Goal: Task Accomplishment & Management: Use online tool/utility

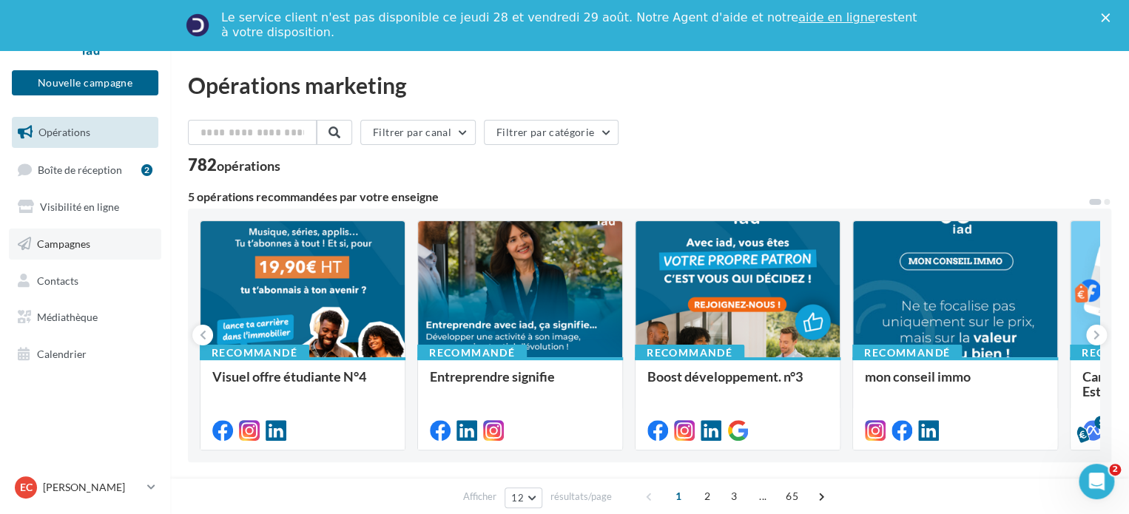
click at [72, 248] on span "Campagnes" at bounding box center [63, 244] width 53 height 13
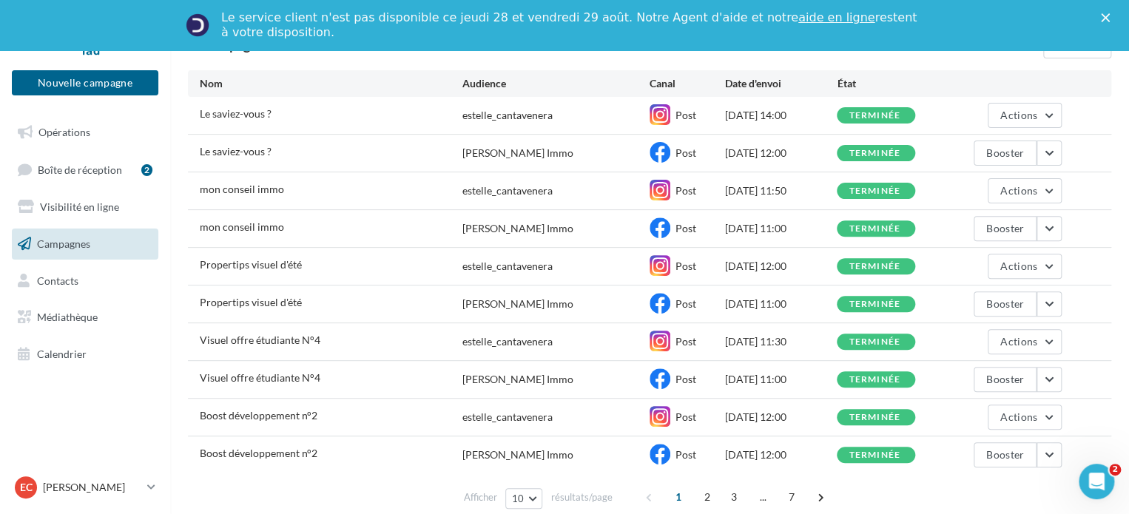
scroll to position [148, 0]
click at [55, 134] on span "Opérations" at bounding box center [64, 132] width 52 height 13
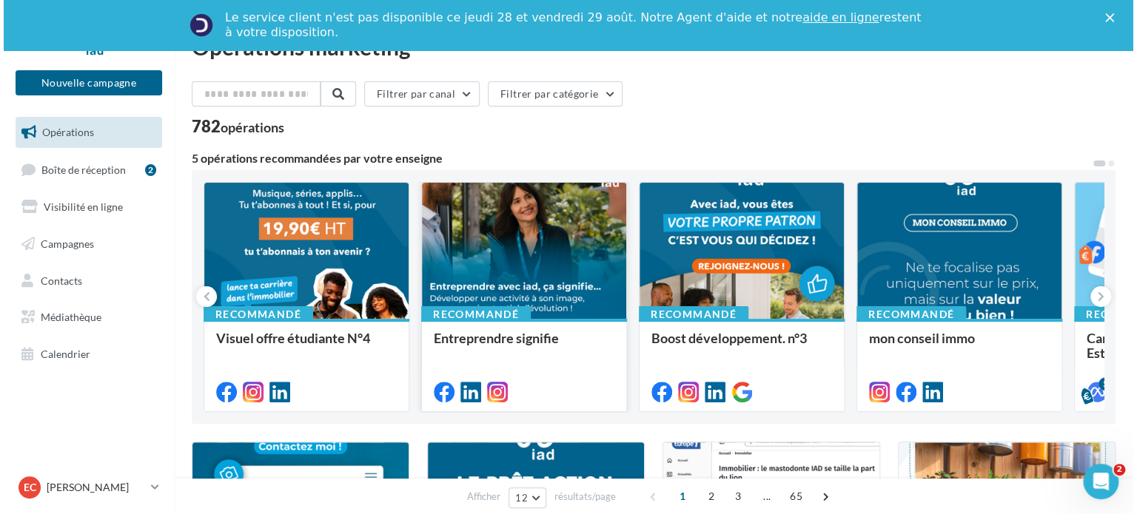
scroll to position [74, 0]
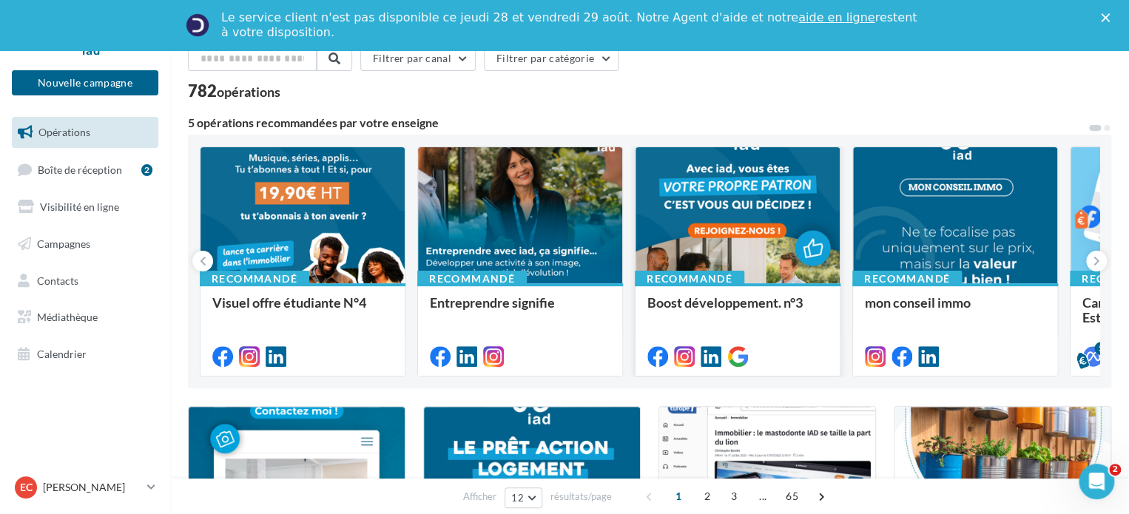
click at [710, 307] on span "Boost développement. n°3" at bounding box center [724, 303] width 155 height 16
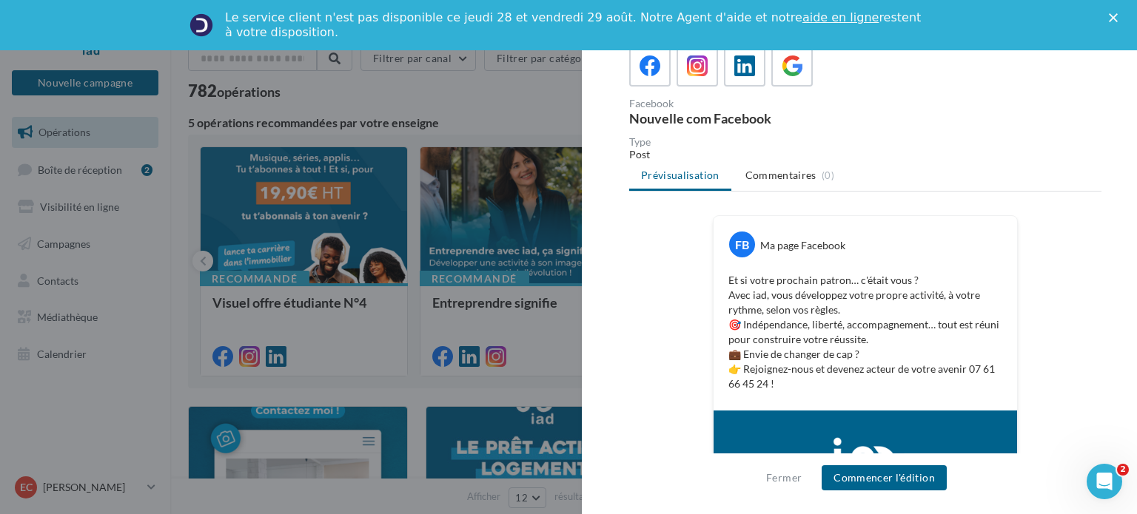
scroll to position [0, 0]
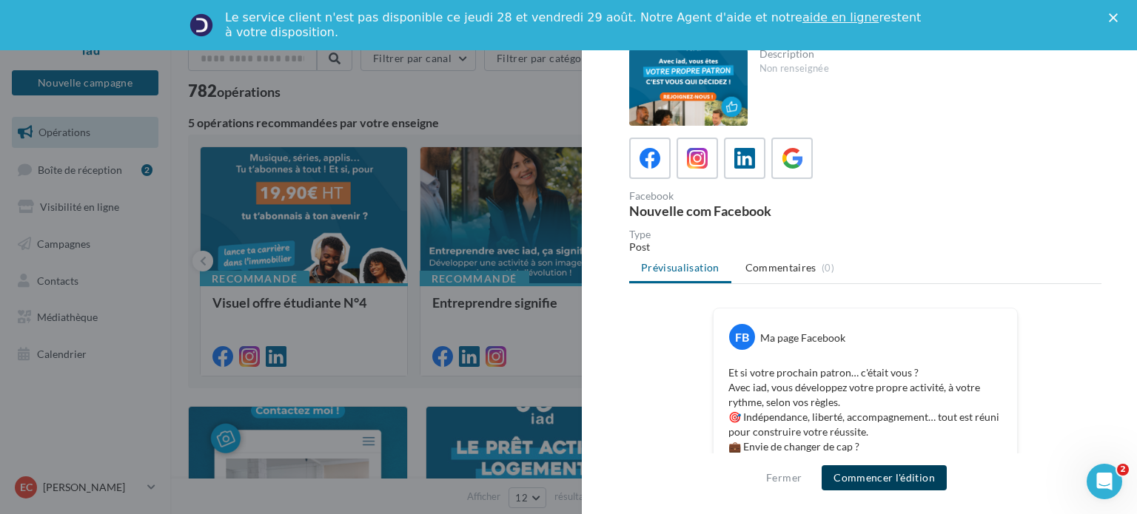
click at [874, 477] on button "Commencer l'édition" at bounding box center [883, 477] width 125 height 25
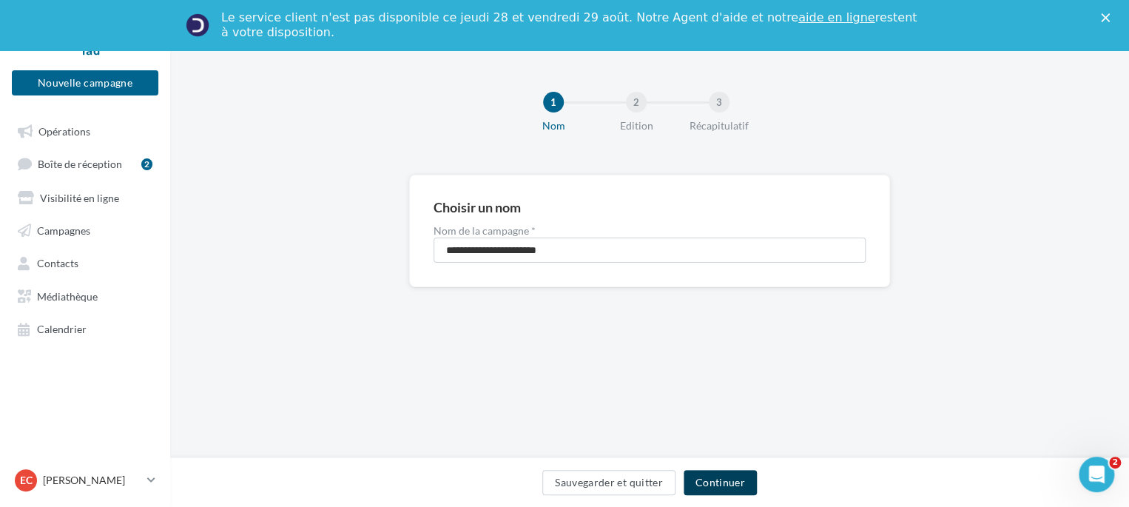
click at [733, 484] on button "Continuer" at bounding box center [720, 482] width 73 height 25
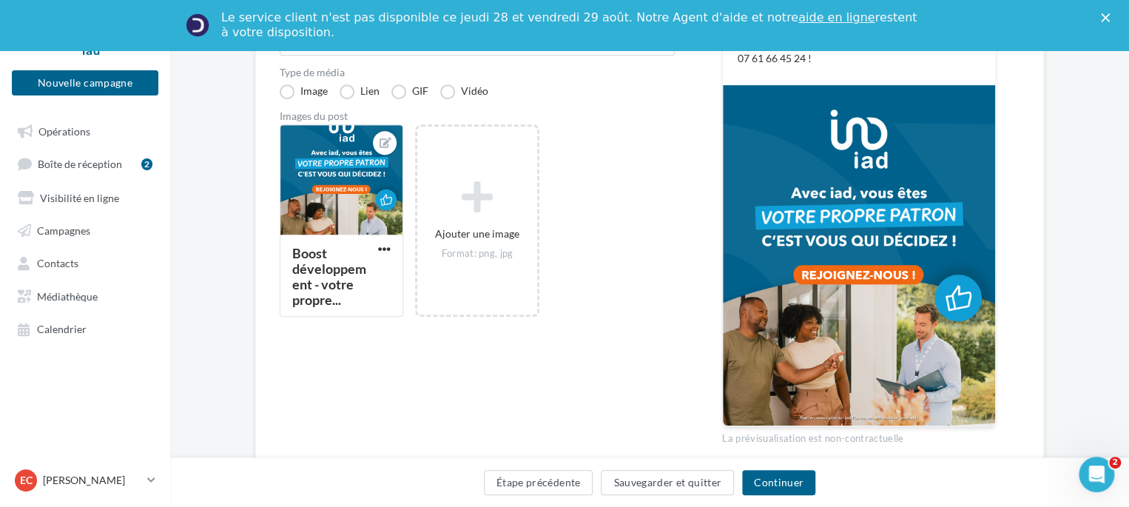
scroll to position [409, 0]
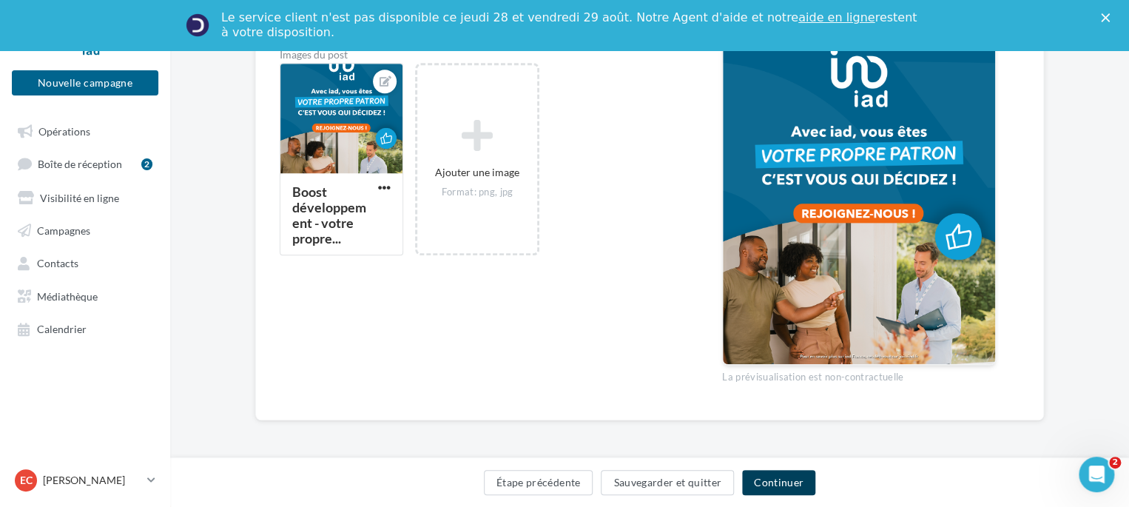
click at [781, 488] on button "Continuer" at bounding box center [778, 482] width 73 height 25
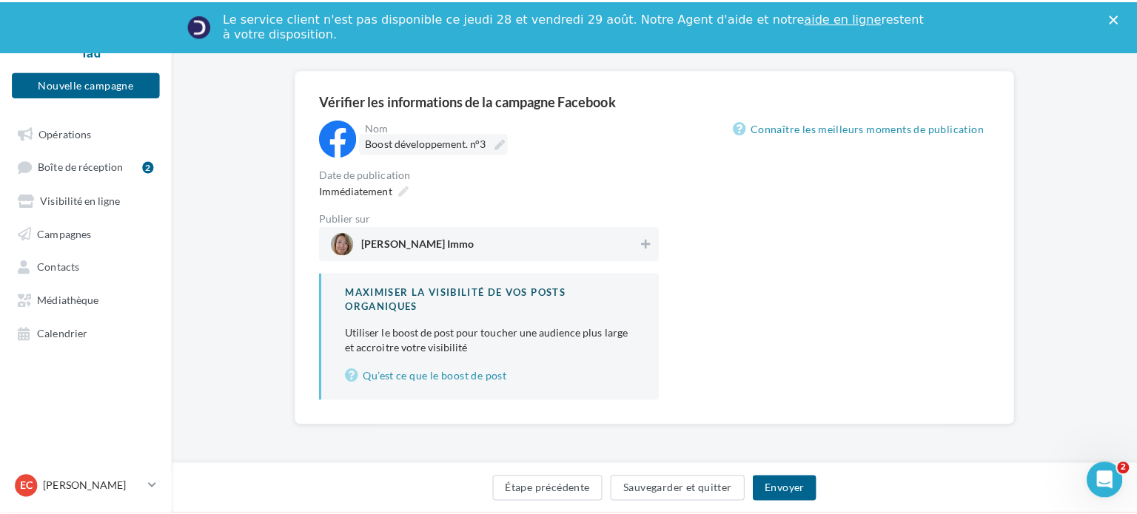
scroll to position [106, 0]
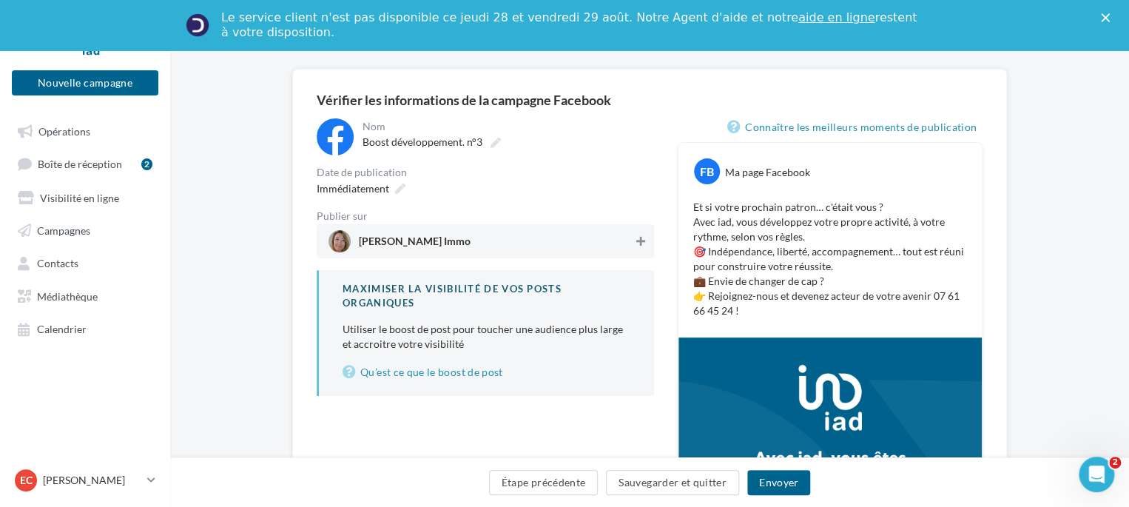
click at [643, 240] on icon at bounding box center [640, 241] width 9 height 10
click at [773, 484] on button "Envoyer" at bounding box center [778, 482] width 63 height 25
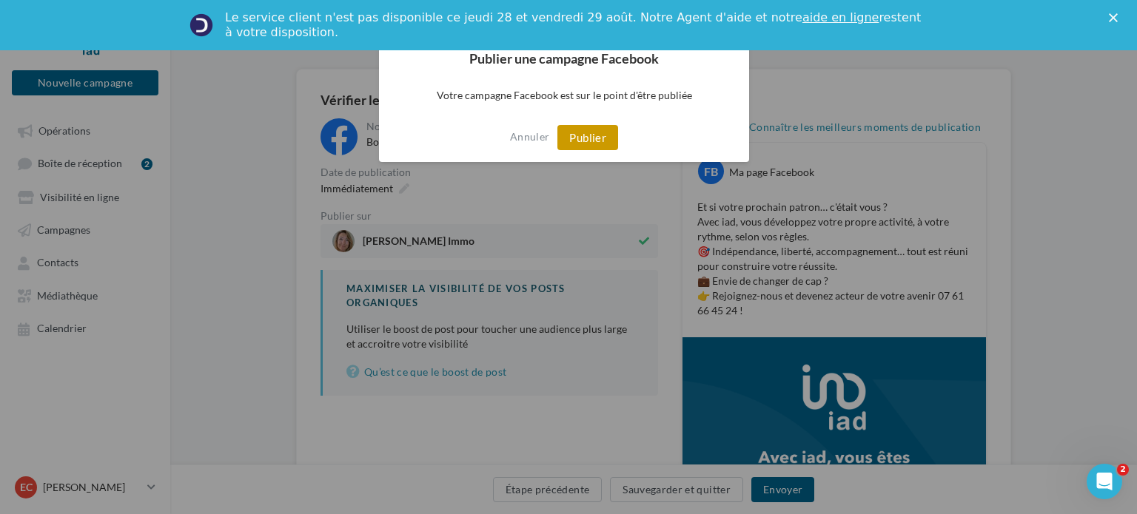
click at [595, 144] on button "Publier" at bounding box center [587, 137] width 61 height 25
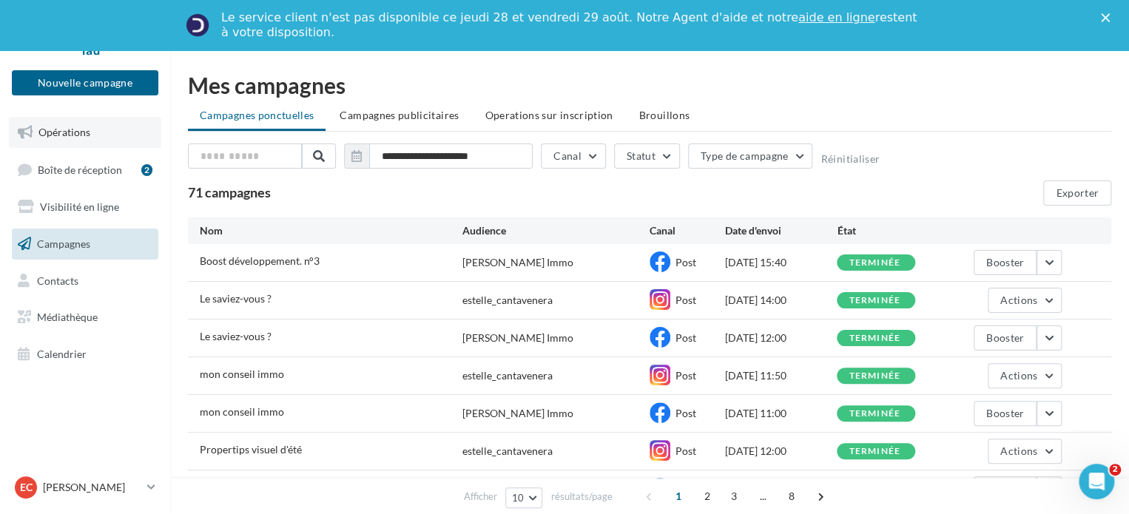
click at [56, 138] on link "Opérations" at bounding box center [85, 132] width 152 height 31
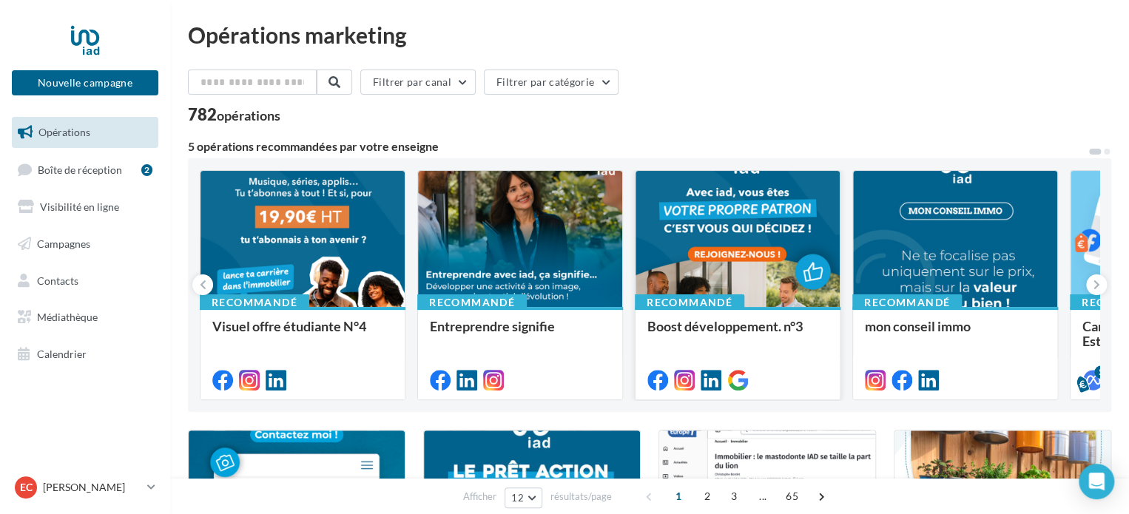
click at [790, 350] on div "Boost développement. n°3" at bounding box center [737, 352] width 181 height 67
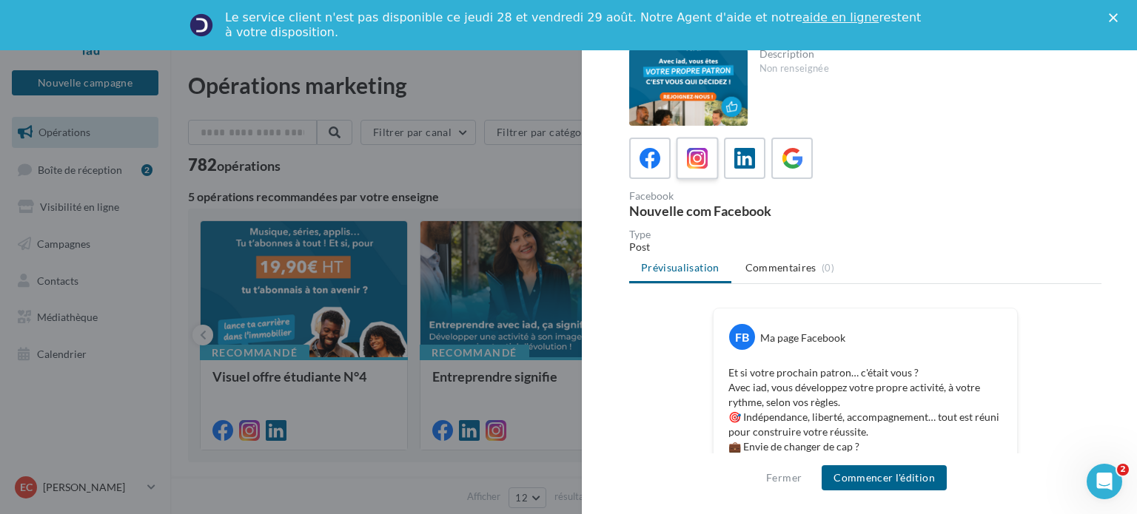
click at [686, 138] on label at bounding box center [697, 158] width 42 height 42
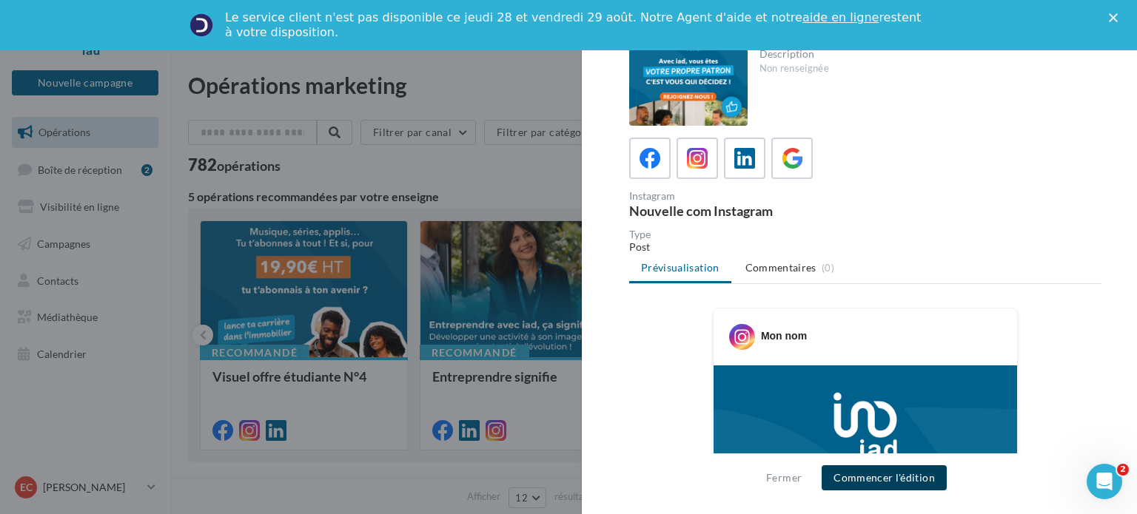
click at [881, 477] on button "Commencer l'édition" at bounding box center [883, 477] width 125 height 25
click at [881, 477] on span "Commencer l'édition" at bounding box center [883, 477] width 125 height 25
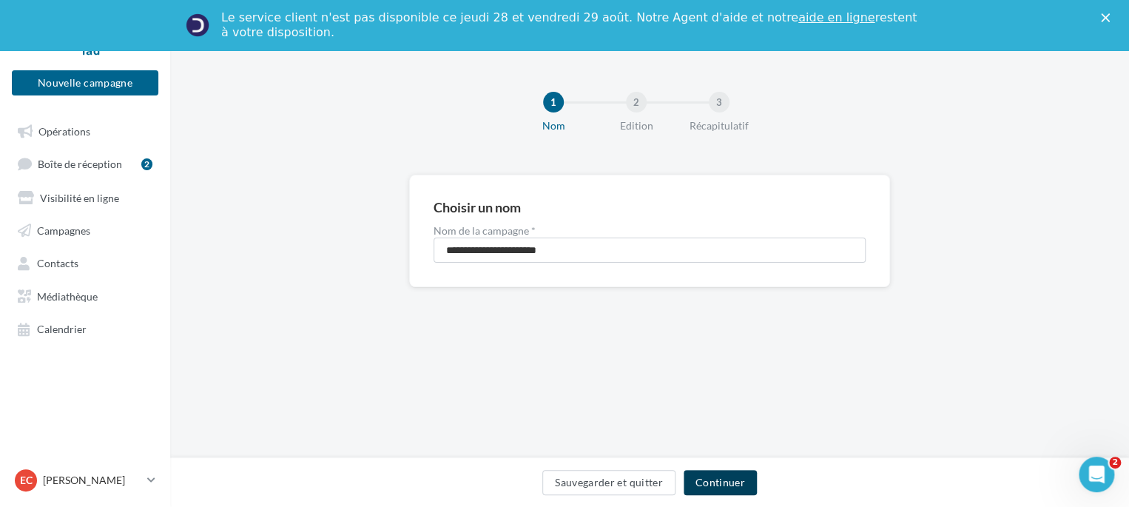
click at [738, 477] on button "Continuer" at bounding box center [720, 482] width 73 height 25
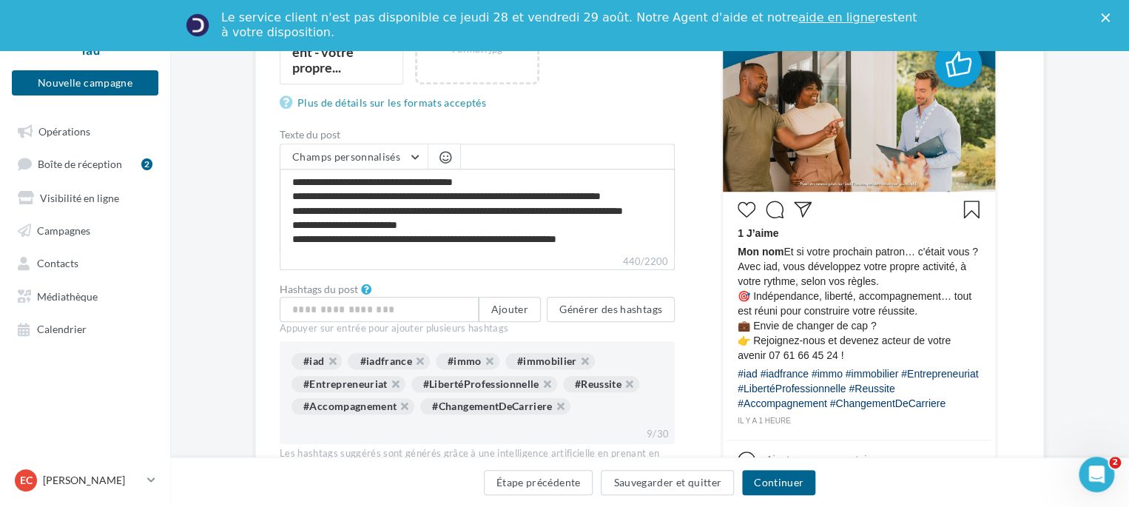
scroll to position [518, 0]
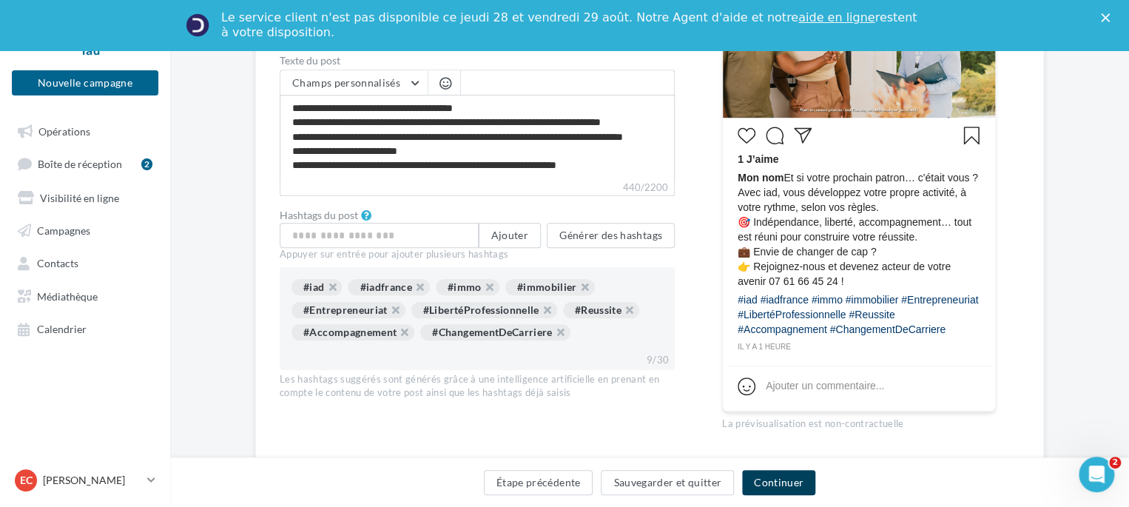
click at [793, 488] on button "Continuer" at bounding box center [778, 482] width 73 height 25
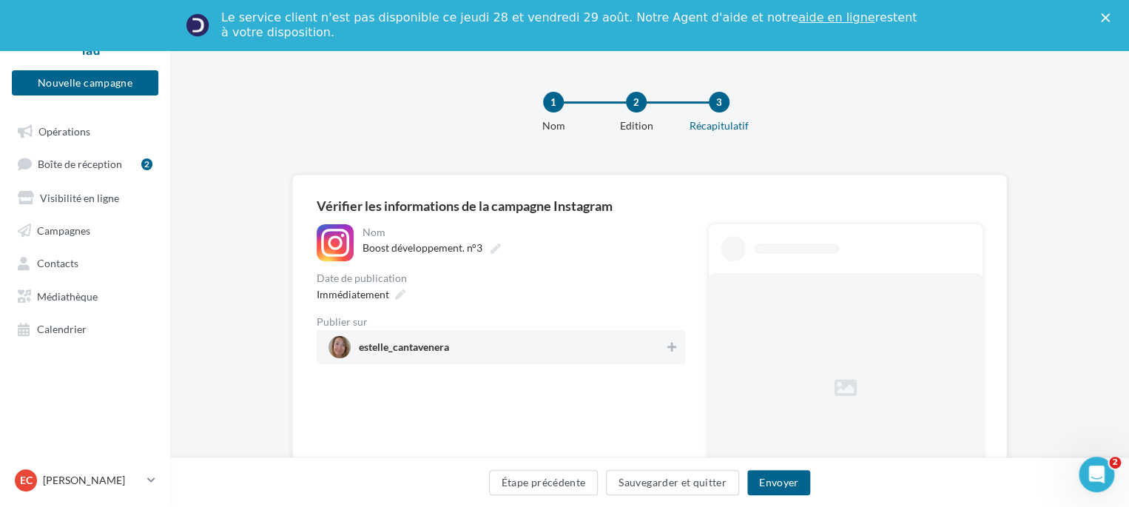
click at [491, 357] on span "estelle_cantavenera" at bounding box center [497, 347] width 336 height 22
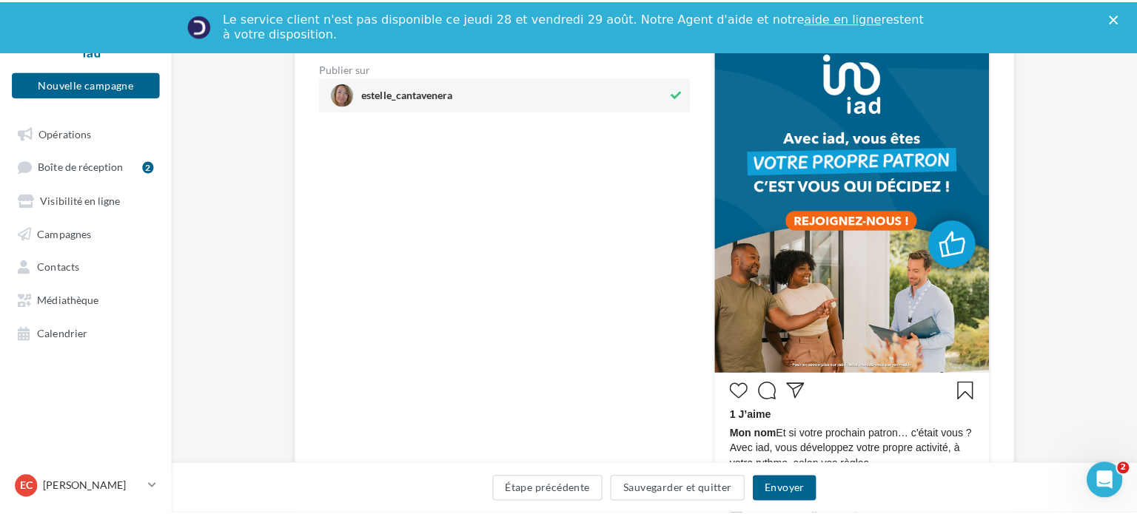
scroll to position [296, 0]
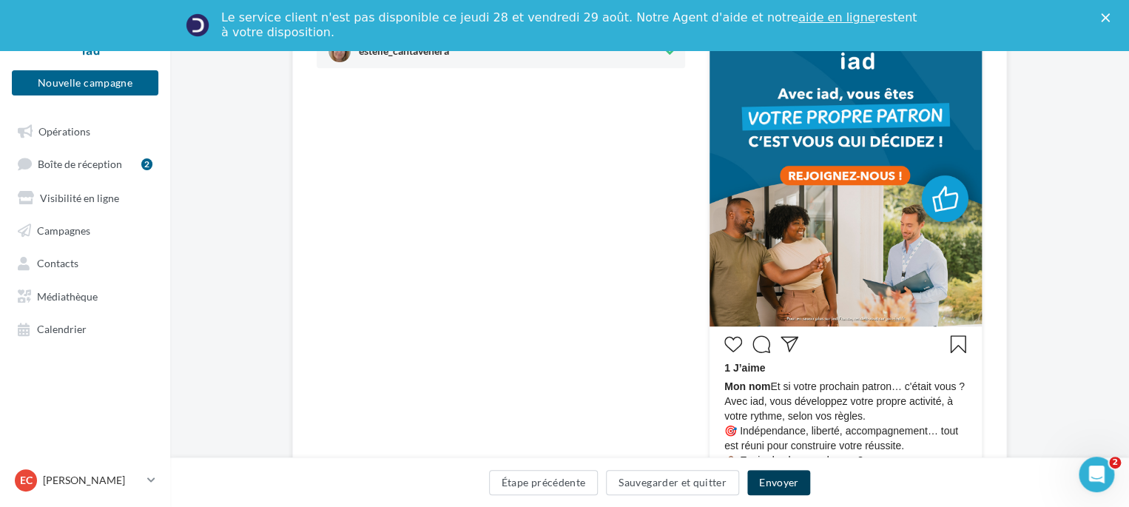
click at [784, 490] on button "Envoyer" at bounding box center [778, 482] width 63 height 25
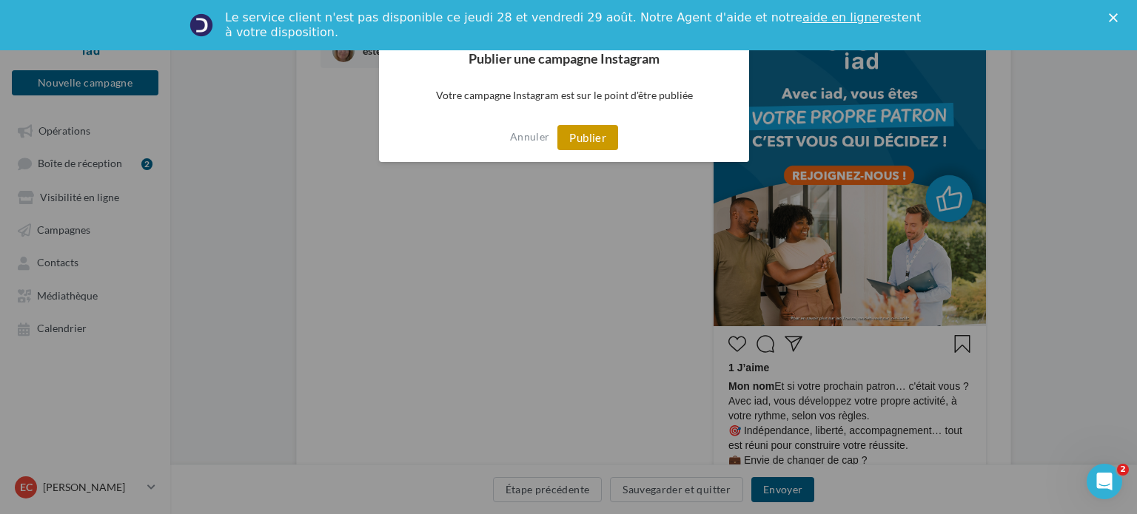
click at [599, 140] on button "Publier" at bounding box center [587, 137] width 61 height 25
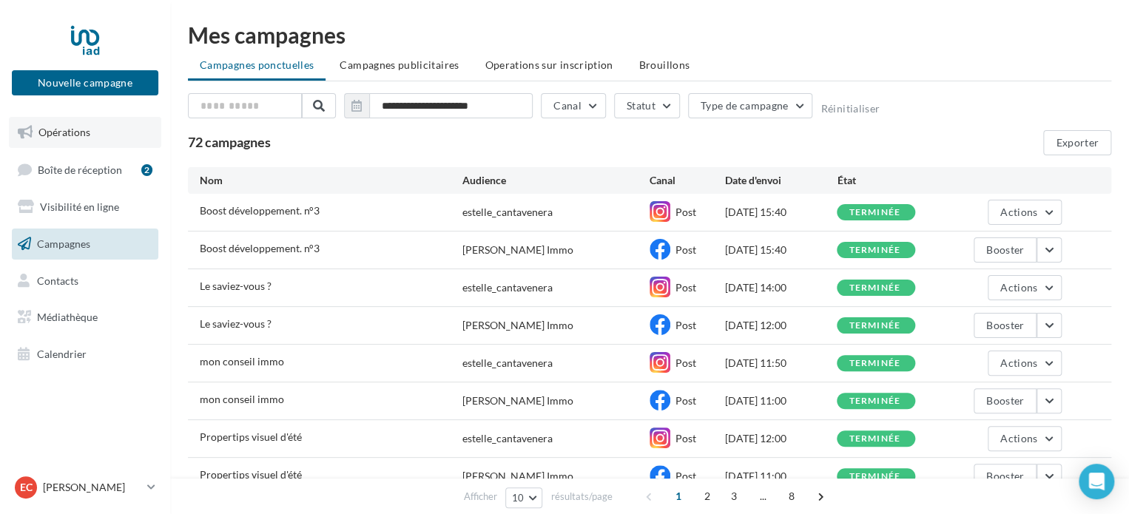
click at [51, 143] on link "Opérations" at bounding box center [85, 132] width 152 height 31
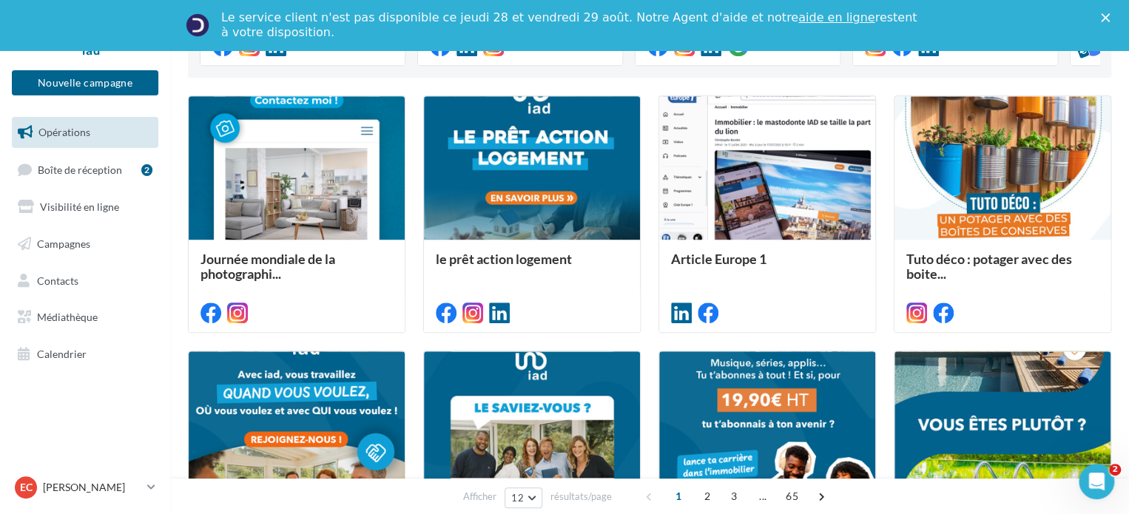
scroll to position [296, 0]
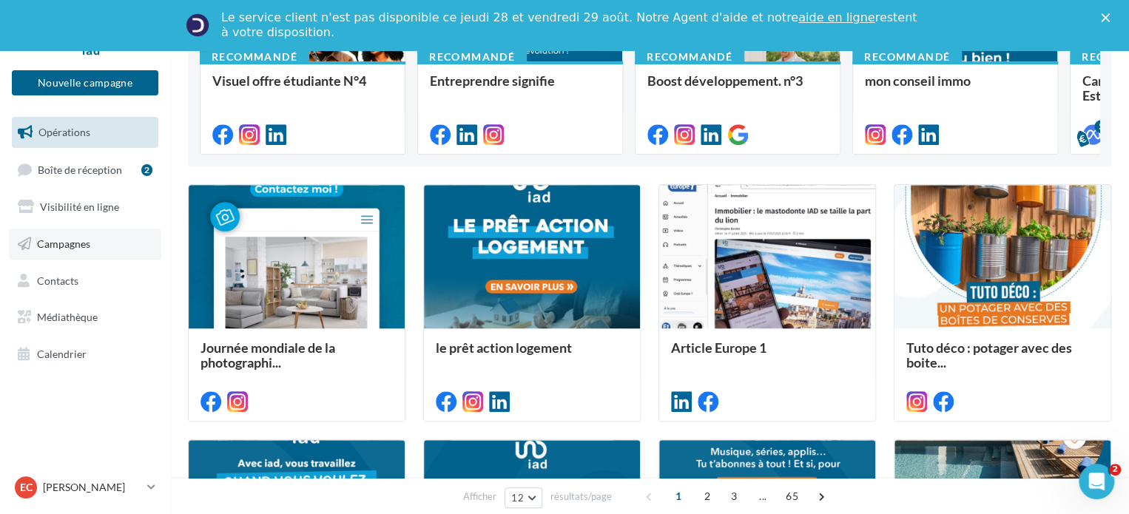
click at [95, 242] on link "Campagnes" at bounding box center [85, 244] width 152 height 31
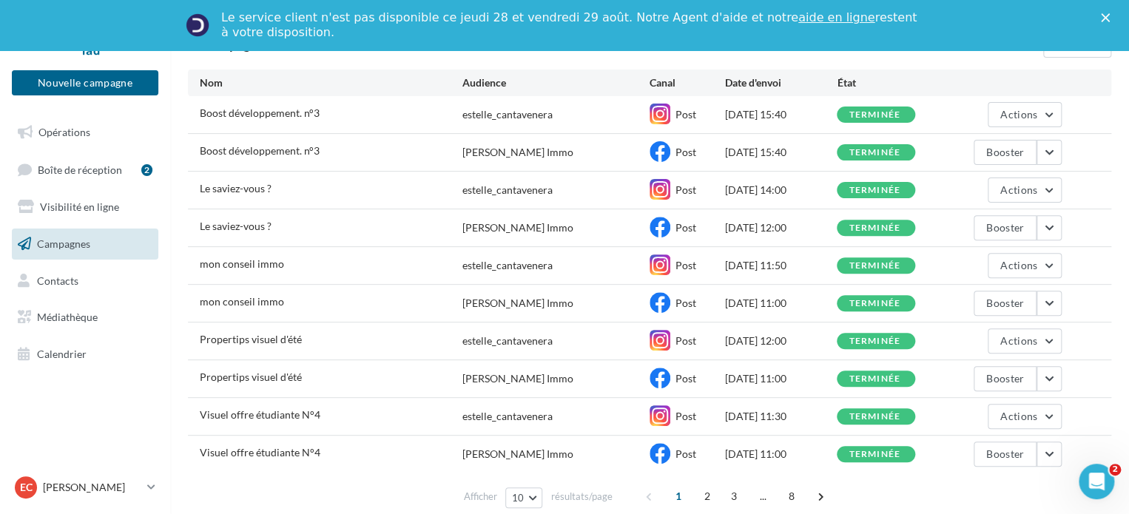
scroll to position [209, 0]
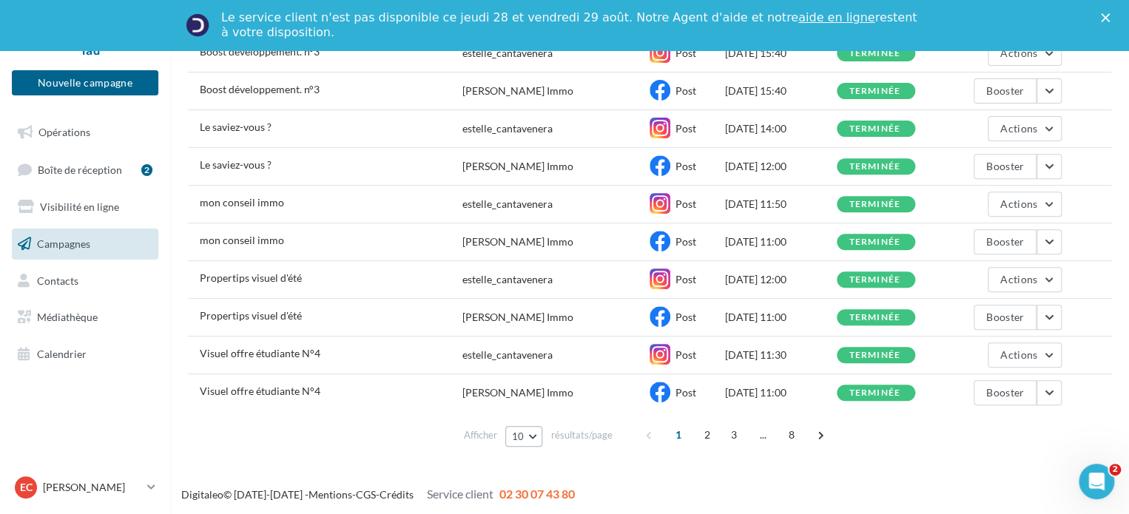
click at [528, 434] on button "10" at bounding box center [524, 436] width 38 height 21
click at [526, 351] on span "25" at bounding box center [523, 357] width 12 height 12
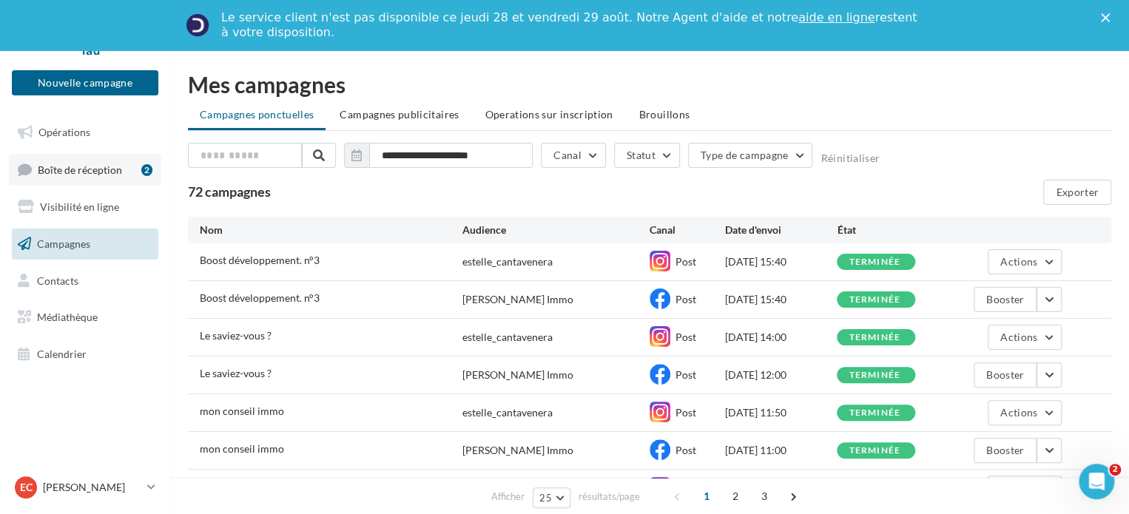
scroll to position [0, 0]
click at [90, 161] on link "Boîte de réception 2" at bounding box center [85, 170] width 152 height 32
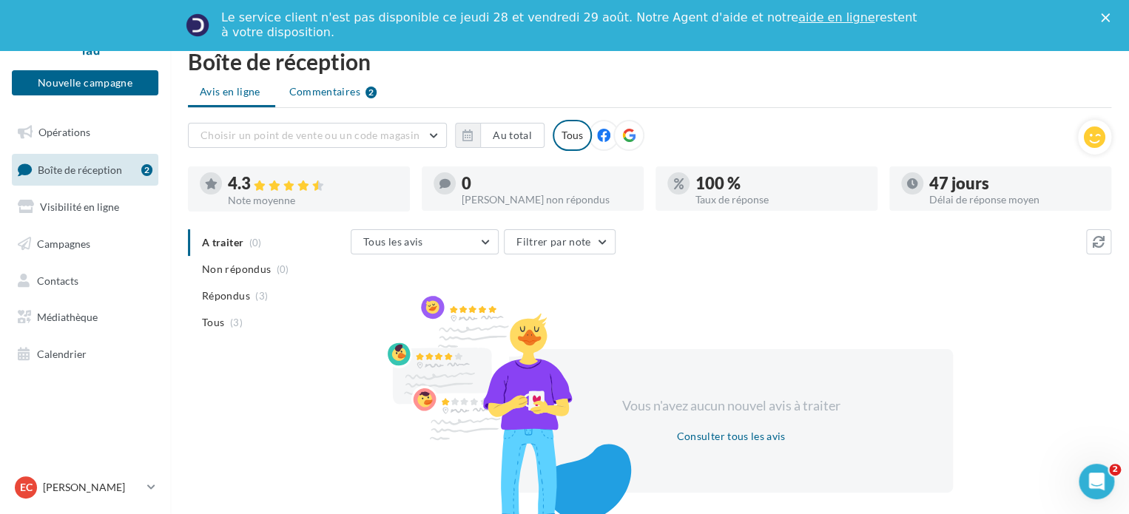
click at [343, 91] on span "Commentaires" at bounding box center [324, 91] width 71 height 15
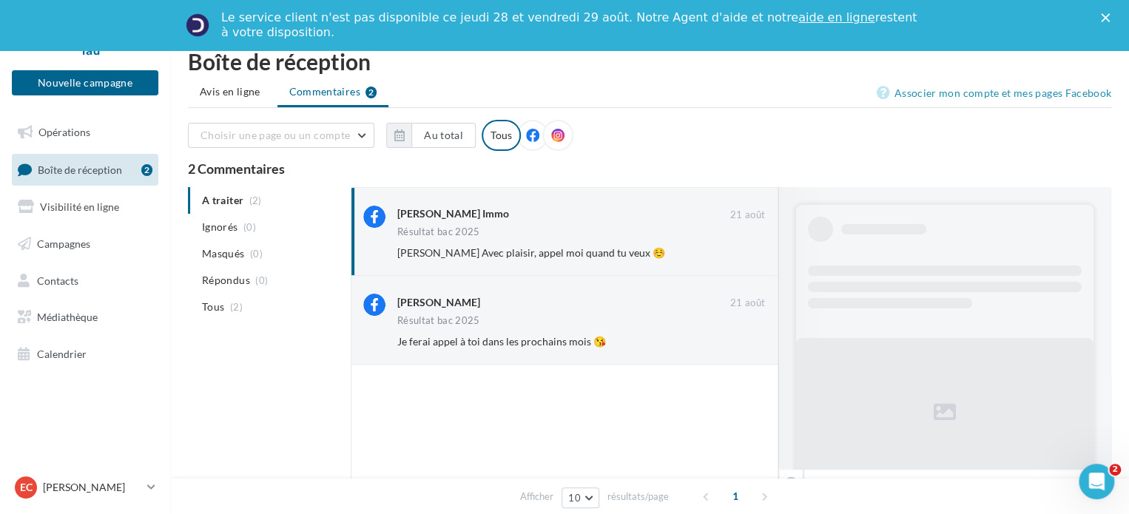
click at [1110, 17] on icon "Fermer" at bounding box center [1105, 17] width 9 height 9
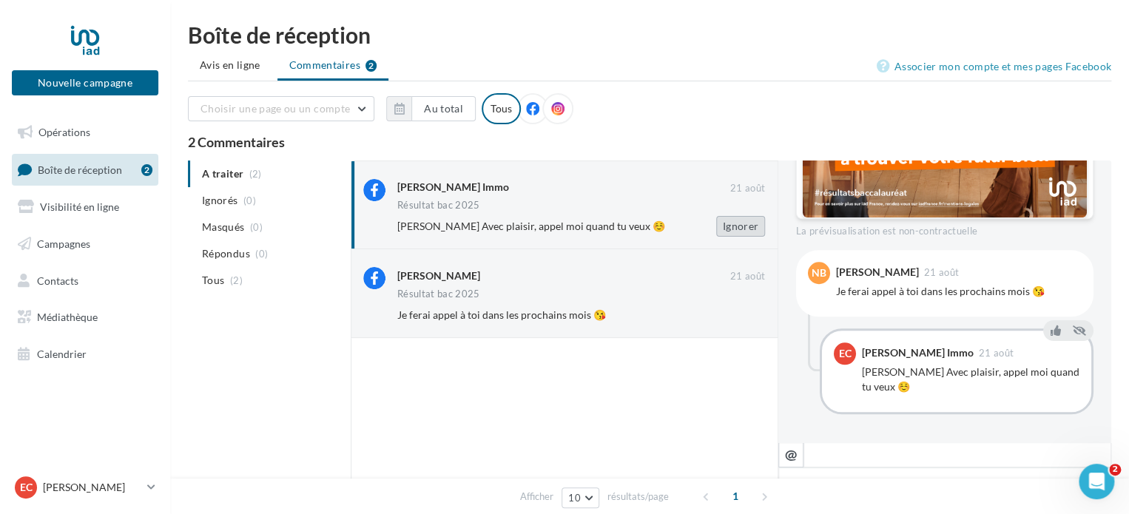
click at [738, 229] on button "Ignorer" at bounding box center [740, 226] width 49 height 21
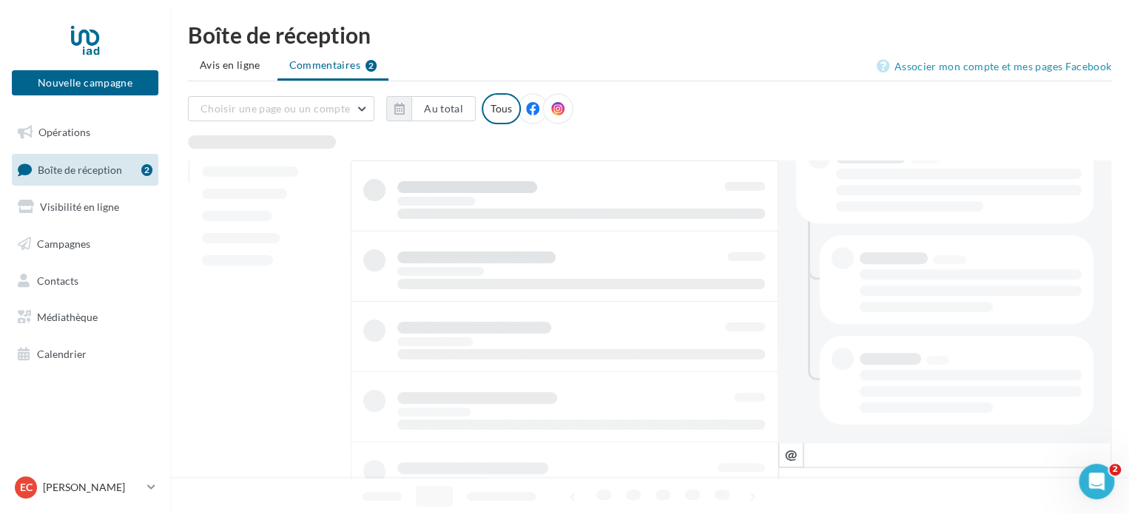
scroll to position [336, 0]
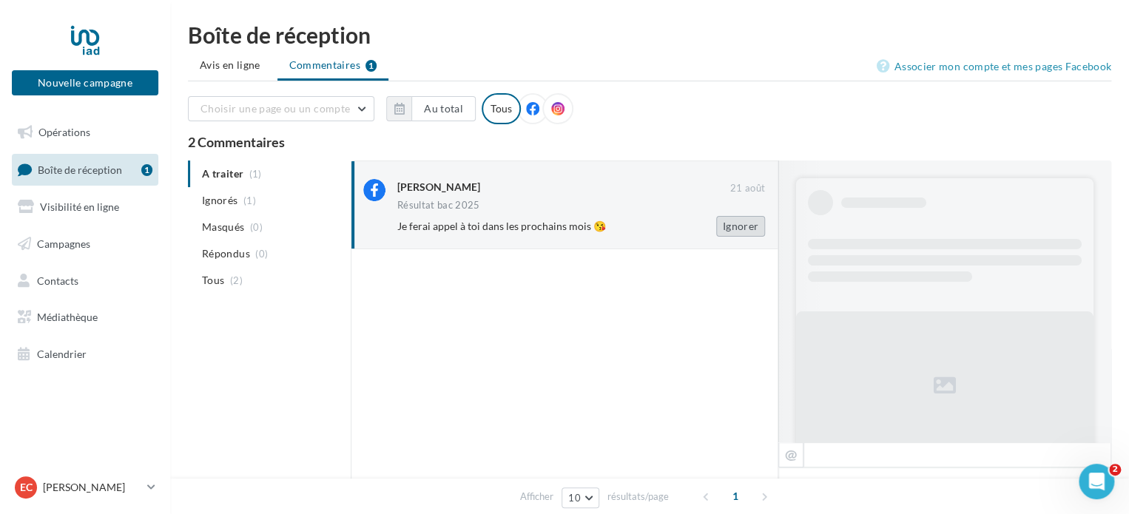
click at [738, 230] on button "Ignorer" at bounding box center [740, 226] width 49 height 21
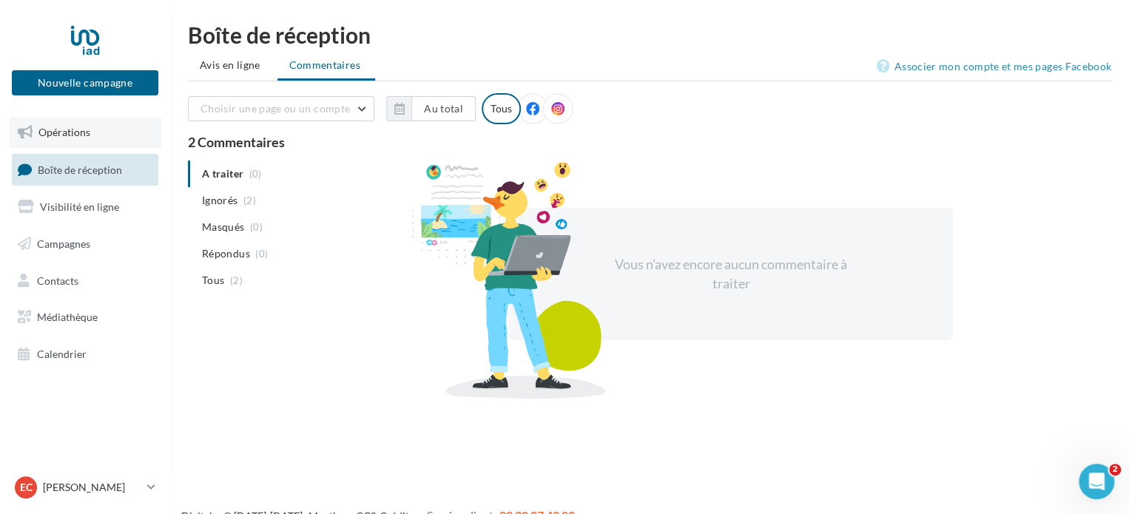
click at [62, 132] on span "Opérations" at bounding box center [64, 132] width 52 height 13
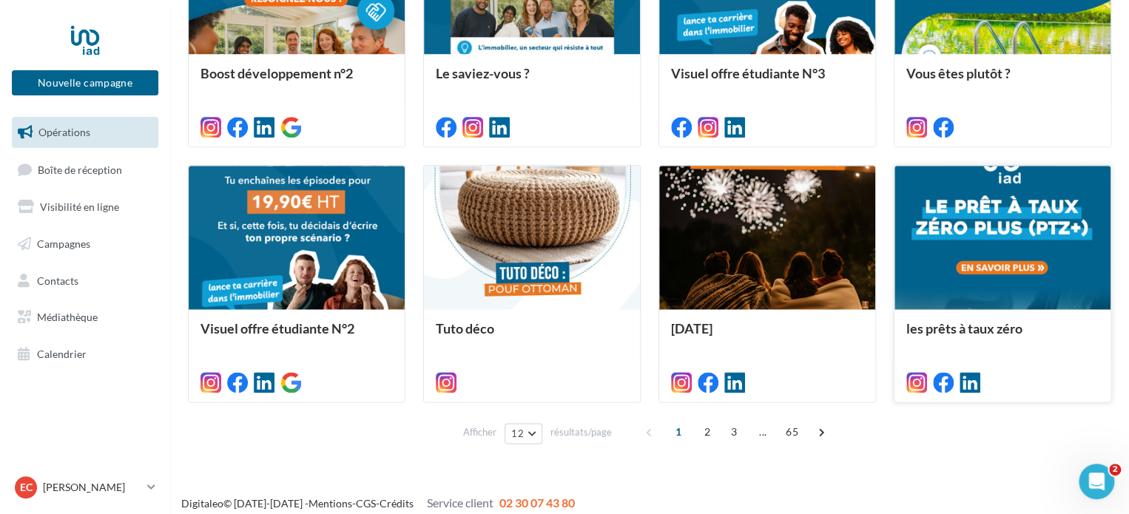
scroll to position [787, 0]
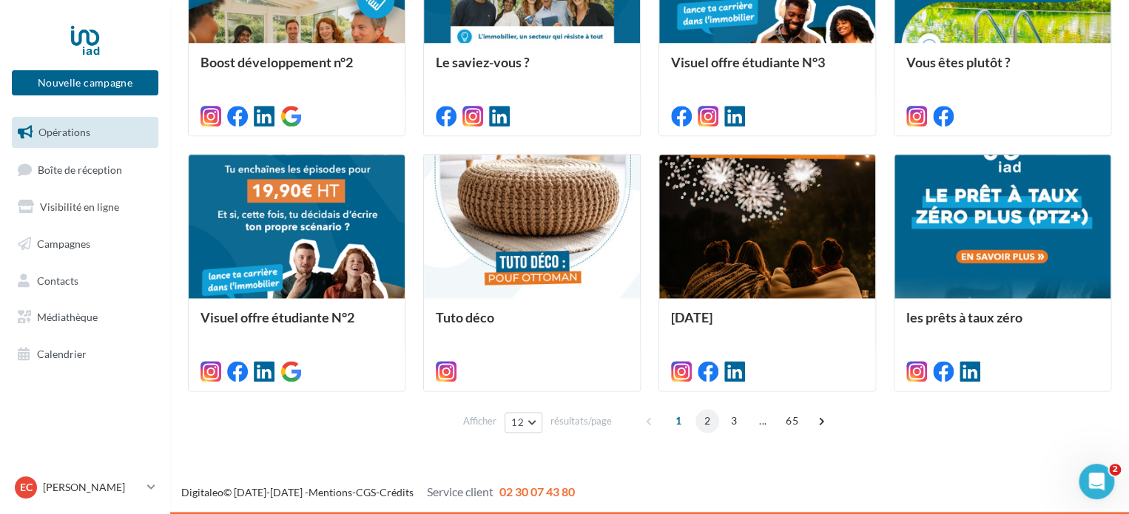
click at [702, 417] on span "2" at bounding box center [708, 421] width 24 height 24
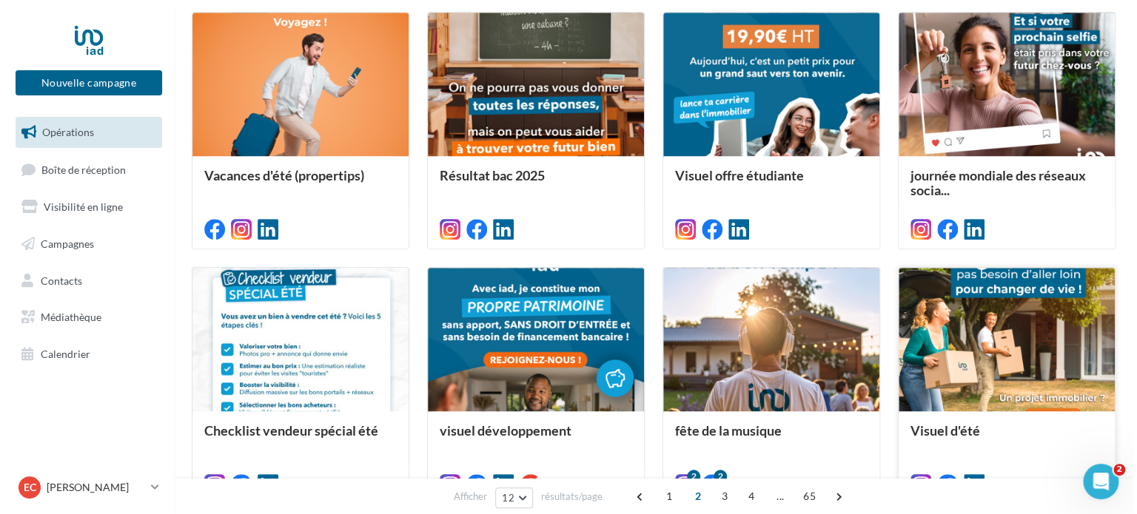
scroll to position [444, 0]
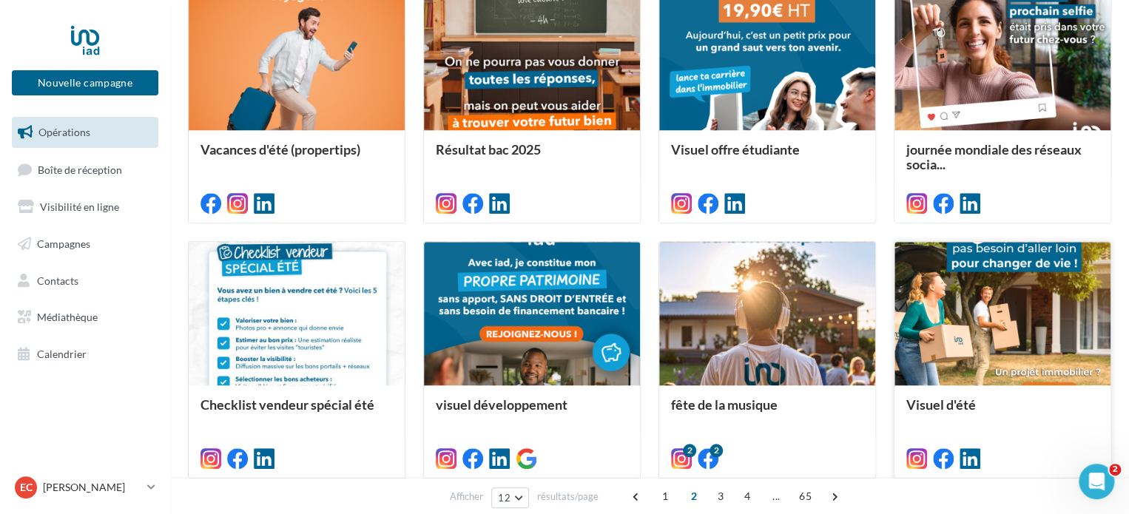
click at [1033, 409] on div "Visuel d'été" at bounding box center [1002, 404] width 192 height 15
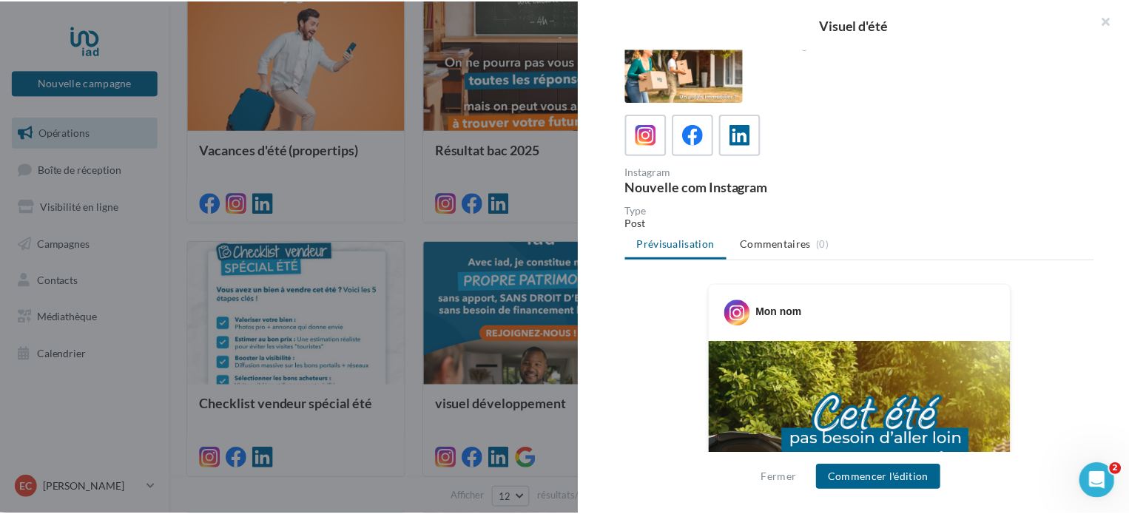
scroll to position [0, 0]
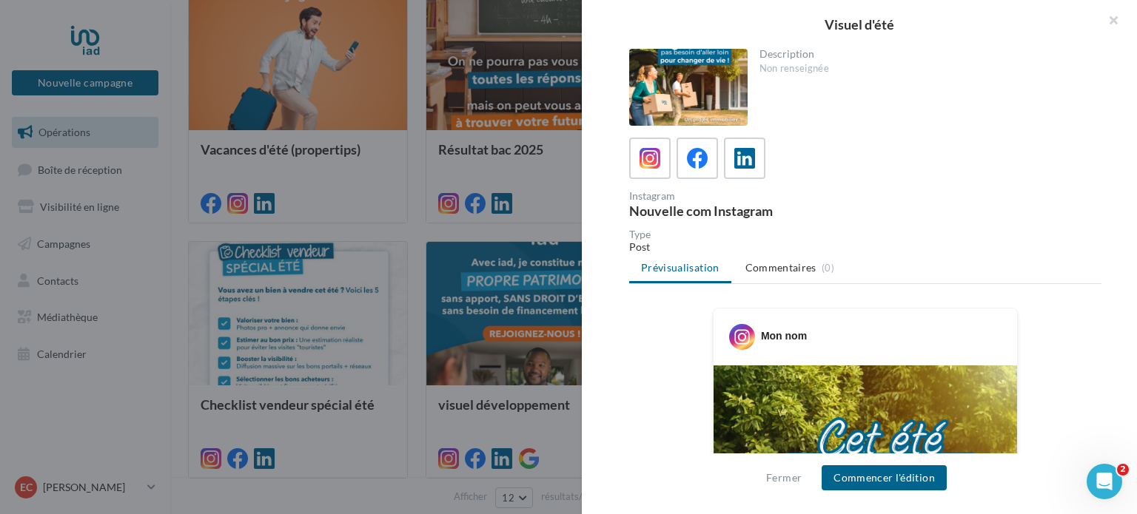
drag, startPoint x: 1114, startPoint y: 20, endPoint x: 1110, endPoint y: 38, distance: 18.9
click at [1113, 20] on button "button" at bounding box center [1106, 22] width 59 height 44
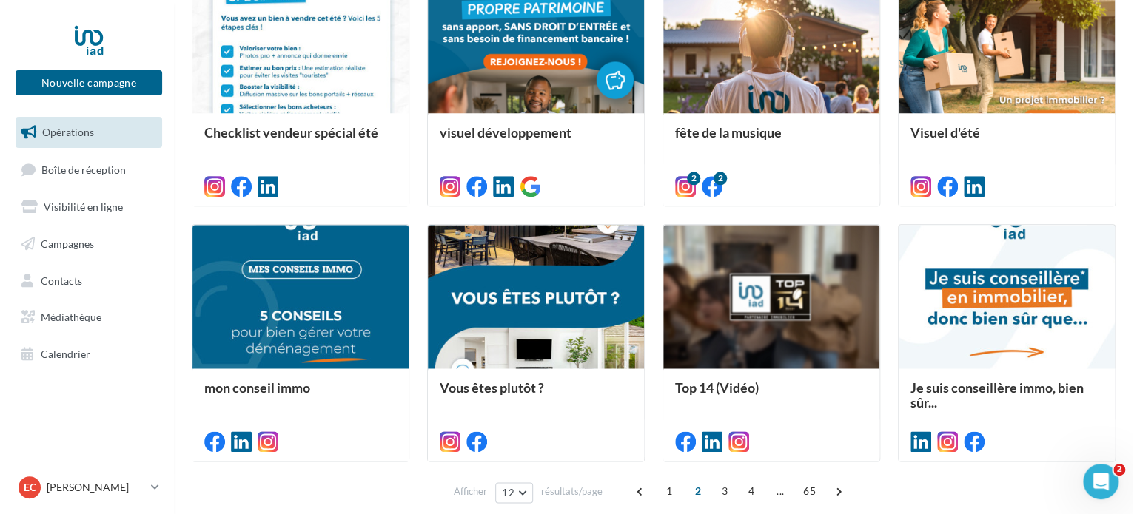
scroll to position [787, 0]
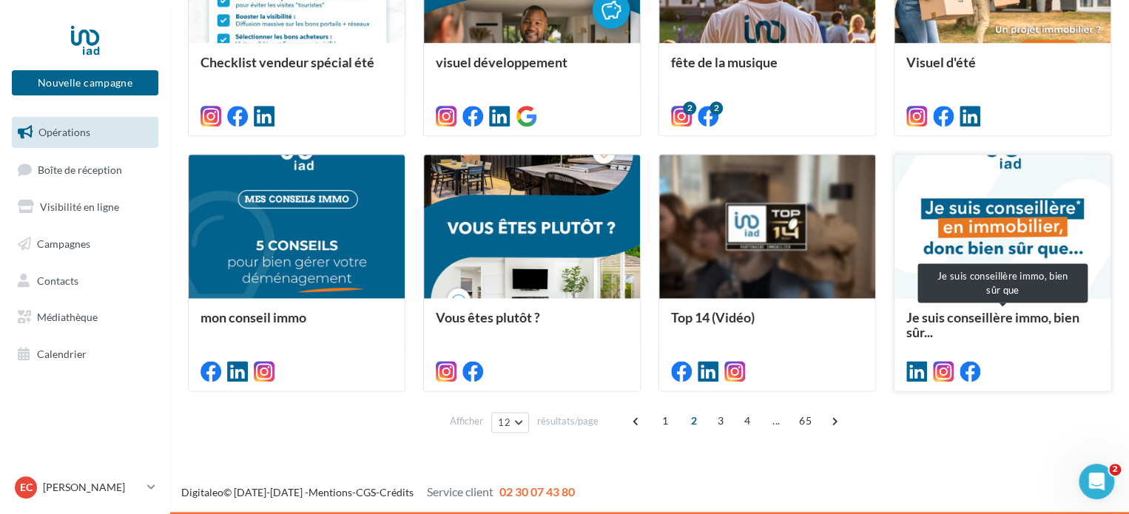
click at [972, 334] on span "Je suis conseillère immo, bien sûr..." at bounding box center [1002, 325] width 192 height 30
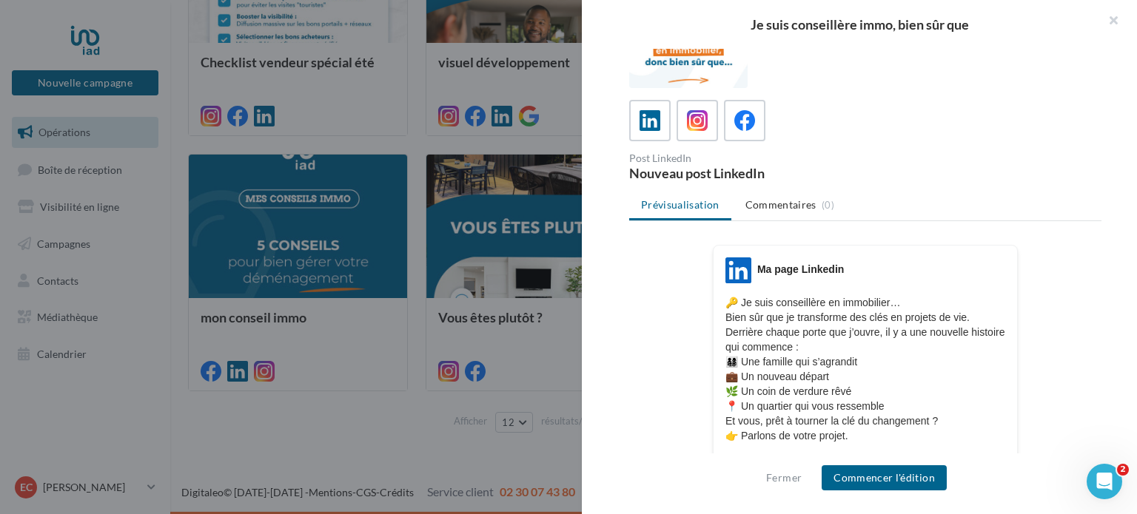
scroll to position [0, 0]
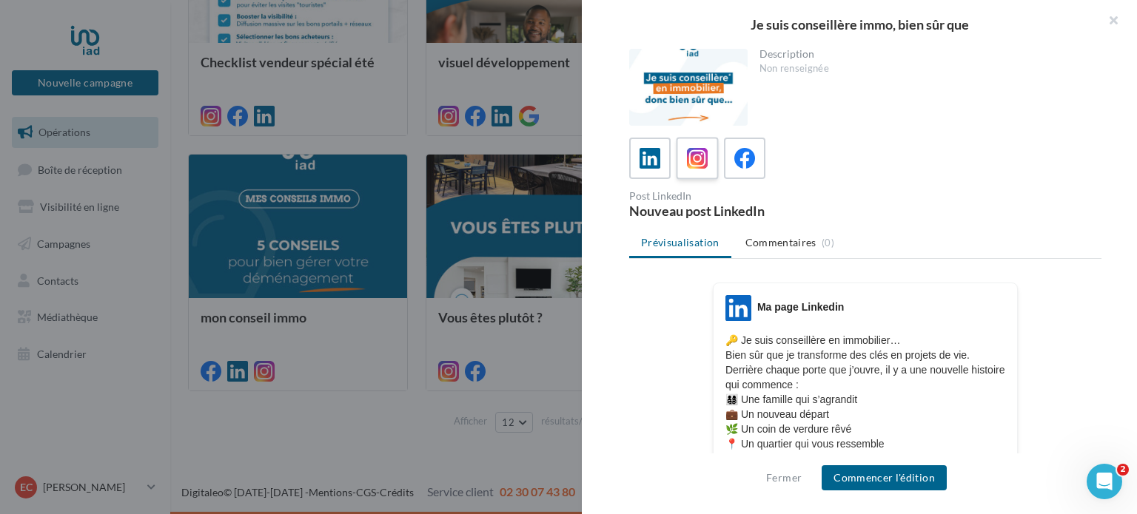
click at [698, 172] on label at bounding box center [697, 158] width 42 height 42
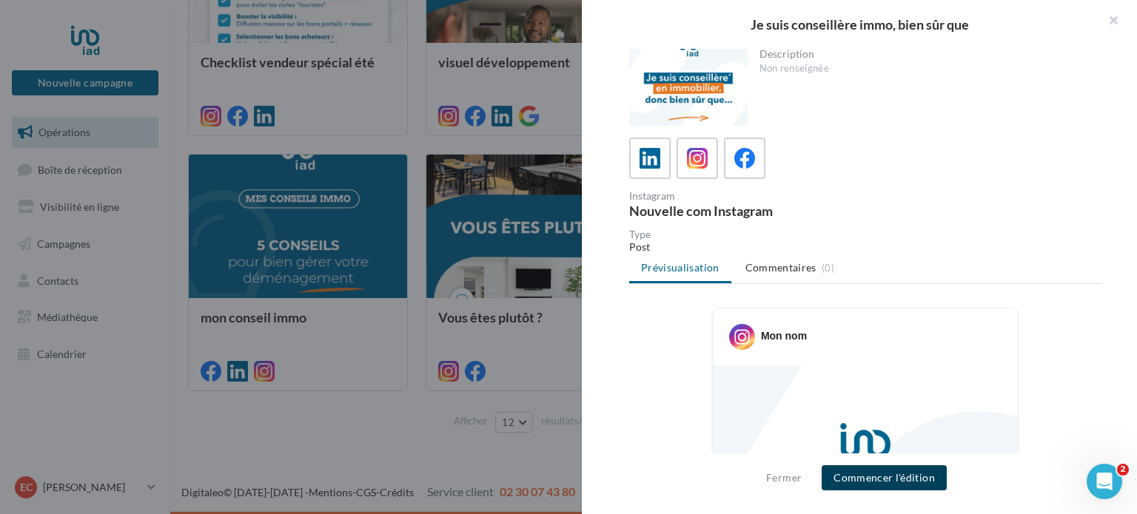
click at [915, 487] on button "Commencer l'édition" at bounding box center [883, 477] width 125 height 25
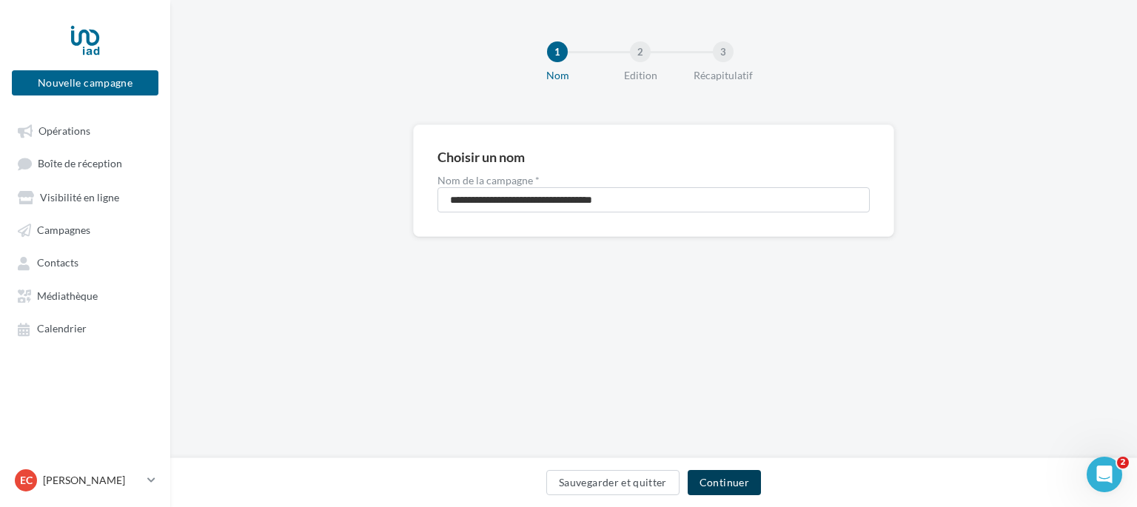
click at [730, 474] on button "Continuer" at bounding box center [723, 482] width 73 height 25
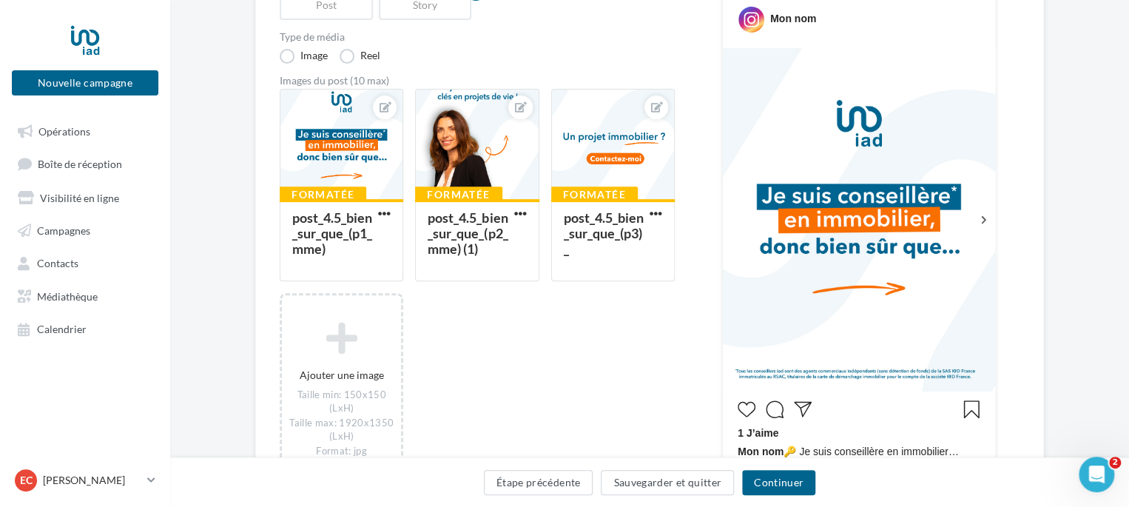
scroll to position [222, 0]
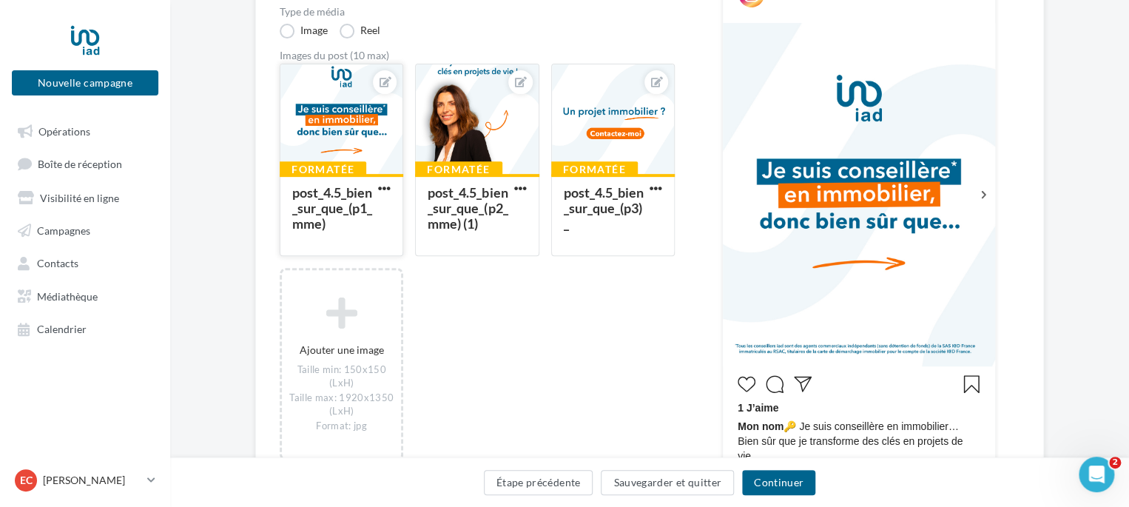
click at [377, 100] on div at bounding box center [341, 119] width 122 height 111
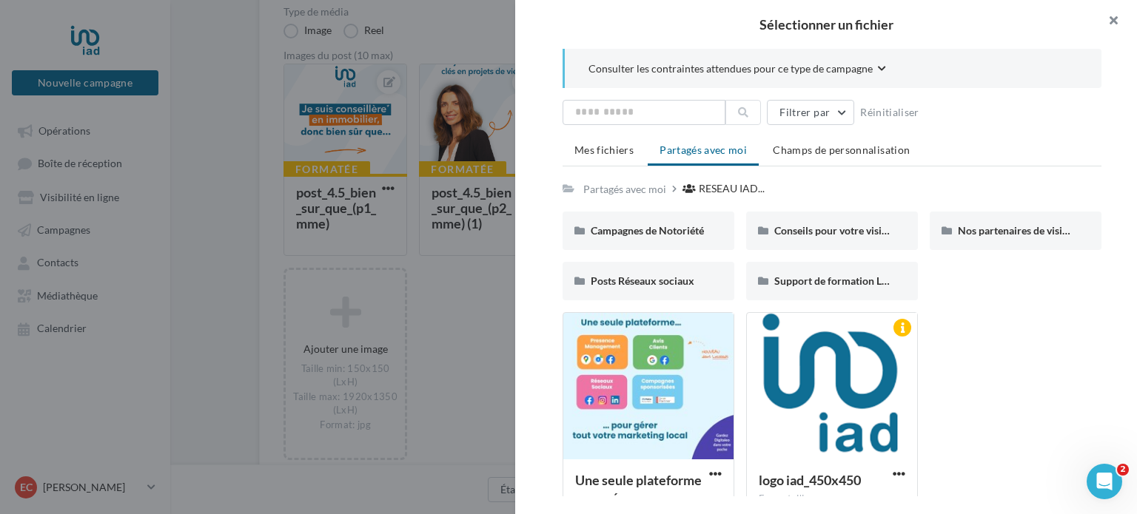
click at [1118, 21] on button "button" at bounding box center [1106, 22] width 59 height 44
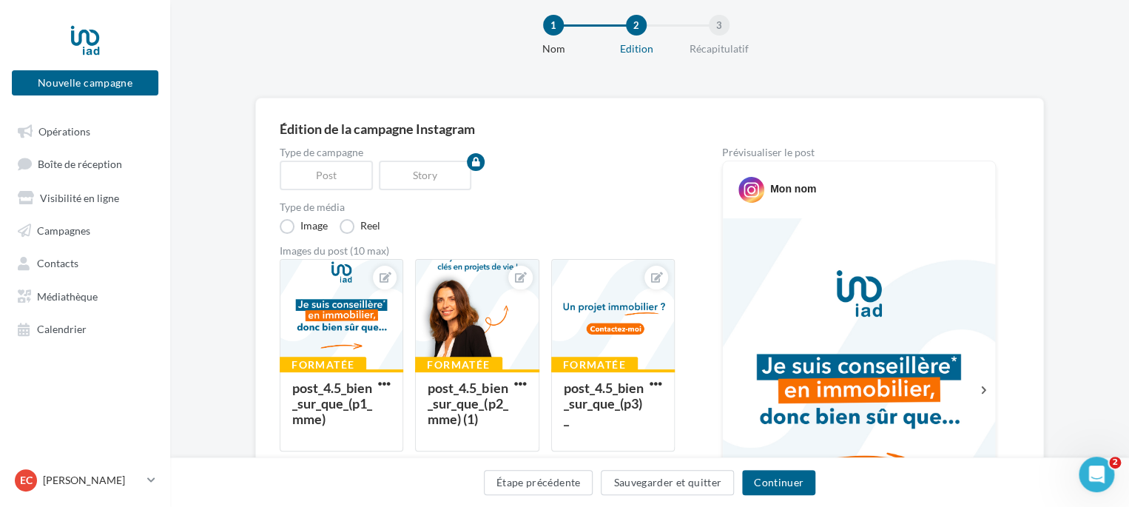
scroll to position [0, 0]
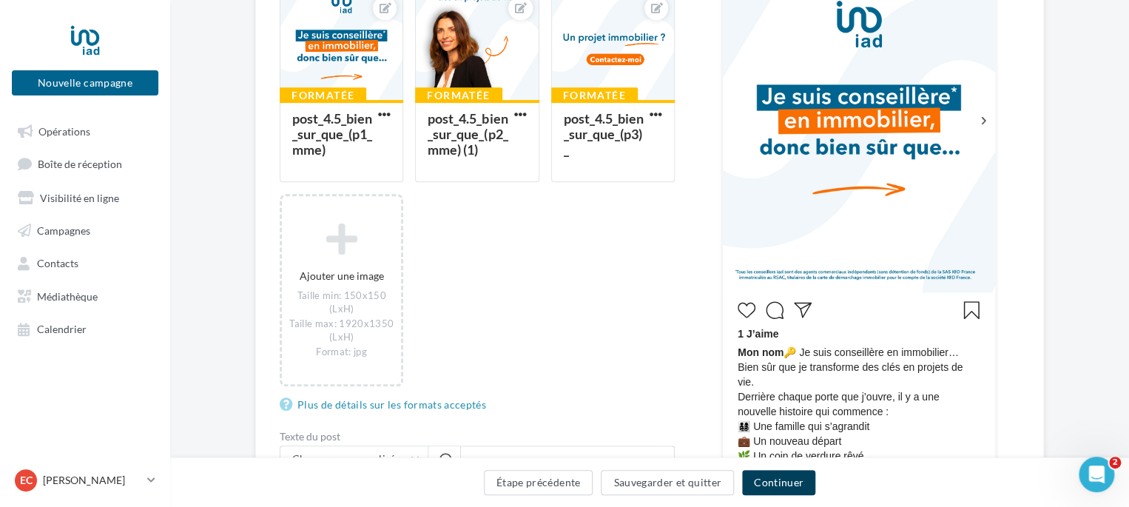
click at [803, 488] on button "Continuer" at bounding box center [778, 482] width 73 height 25
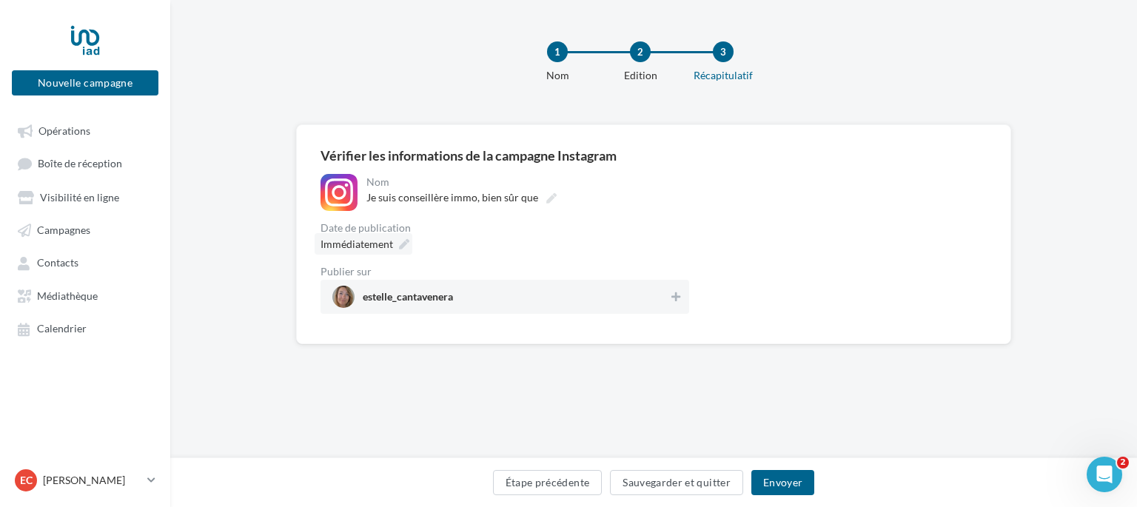
click at [390, 247] on span "Immédiatement" at bounding box center [356, 244] width 73 height 13
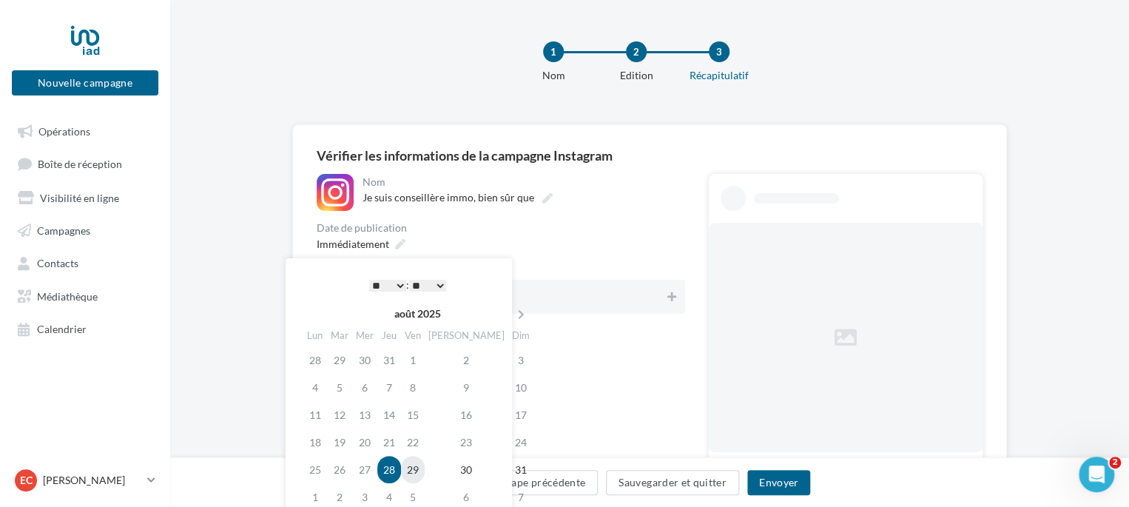
click at [422, 465] on td "29" at bounding box center [413, 469] width 24 height 27
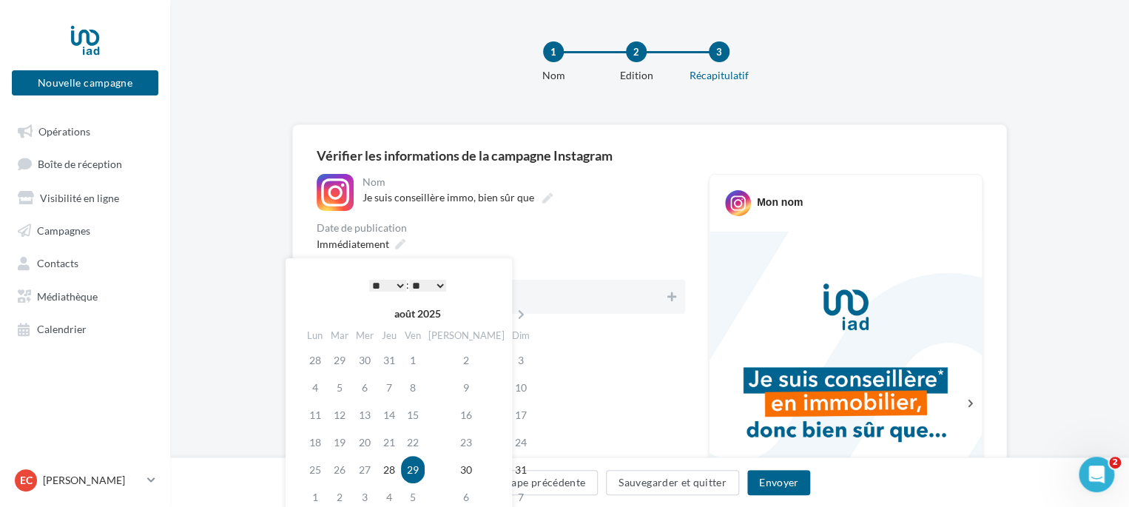
click at [399, 285] on select "* * * * * * * * * * ** ** ** ** ** ** ** ** ** ** ** ** ** **" at bounding box center [387, 286] width 37 height 12
click at [536, 240] on div "Immédiatement" at bounding box center [501, 243] width 369 height 21
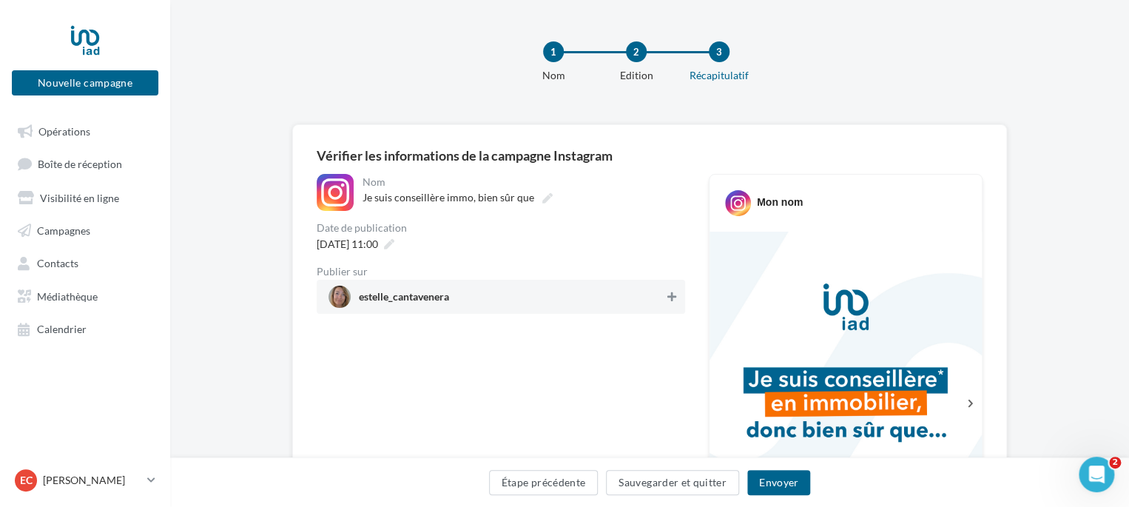
click at [672, 298] on icon at bounding box center [671, 297] width 9 height 10
click at [789, 488] on button "Envoyer" at bounding box center [778, 482] width 63 height 25
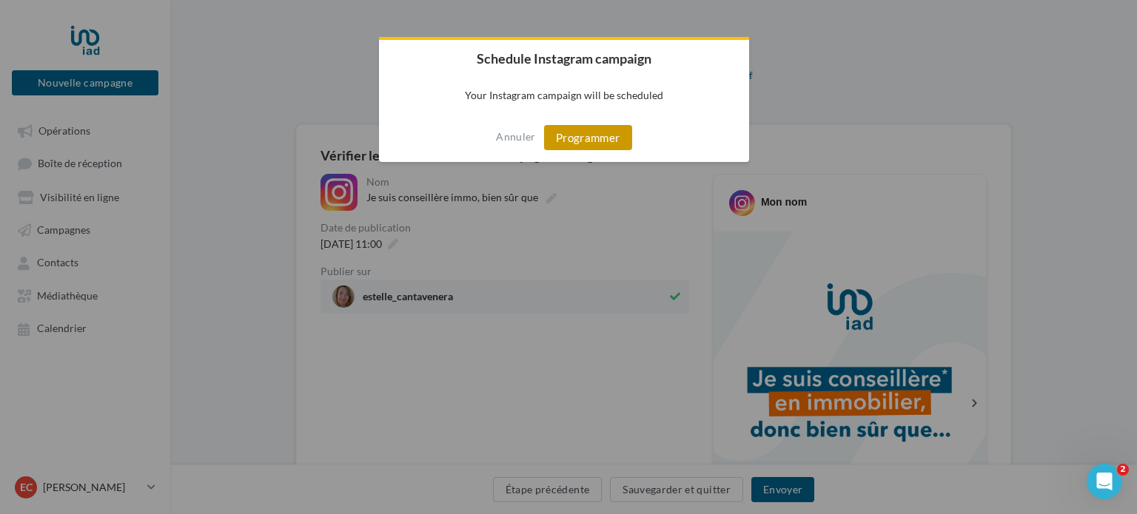
click at [585, 135] on button "Programmer" at bounding box center [588, 137] width 88 height 25
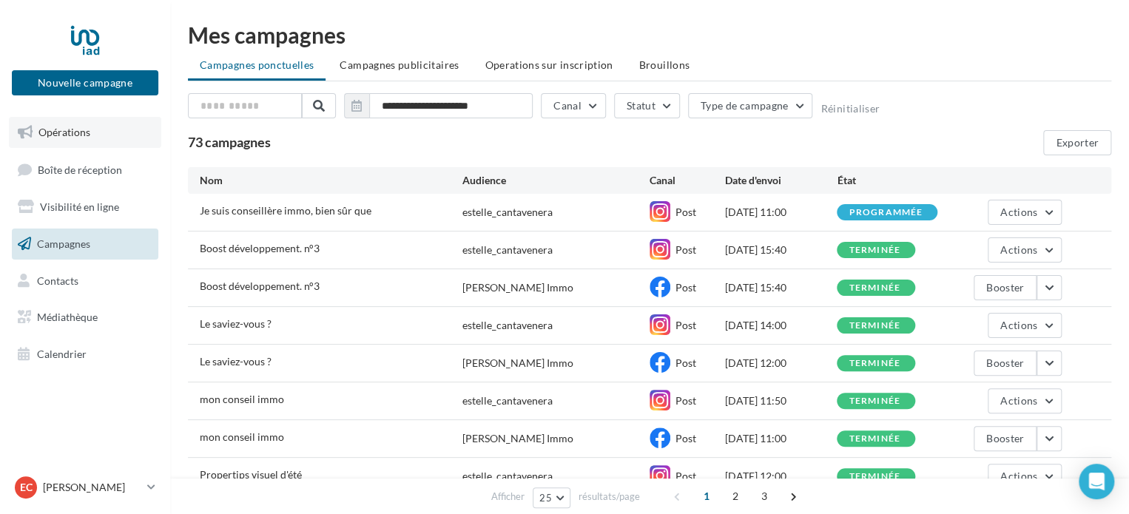
click at [79, 135] on span "Opérations" at bounding box center [64, 132] width 52 height 13
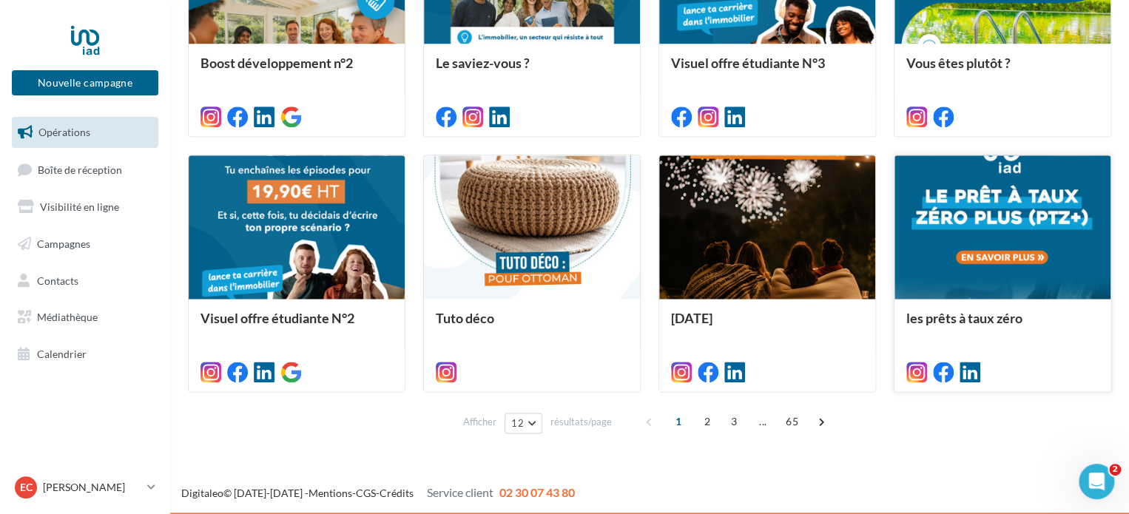
scroll to position [787, 0]
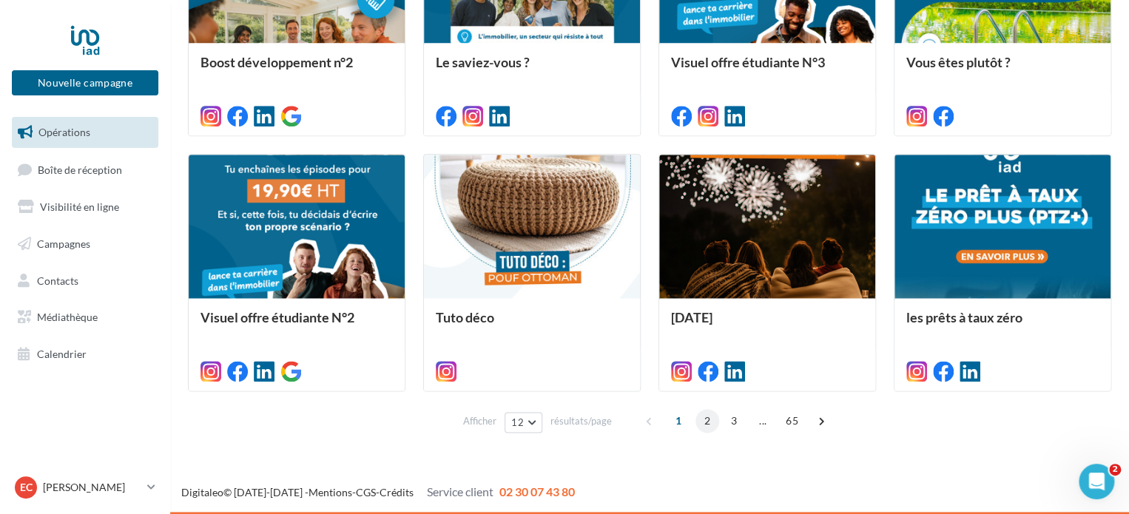
click at [704, 427] on span "2" at bounding box center [708, 421] width 24 height 24
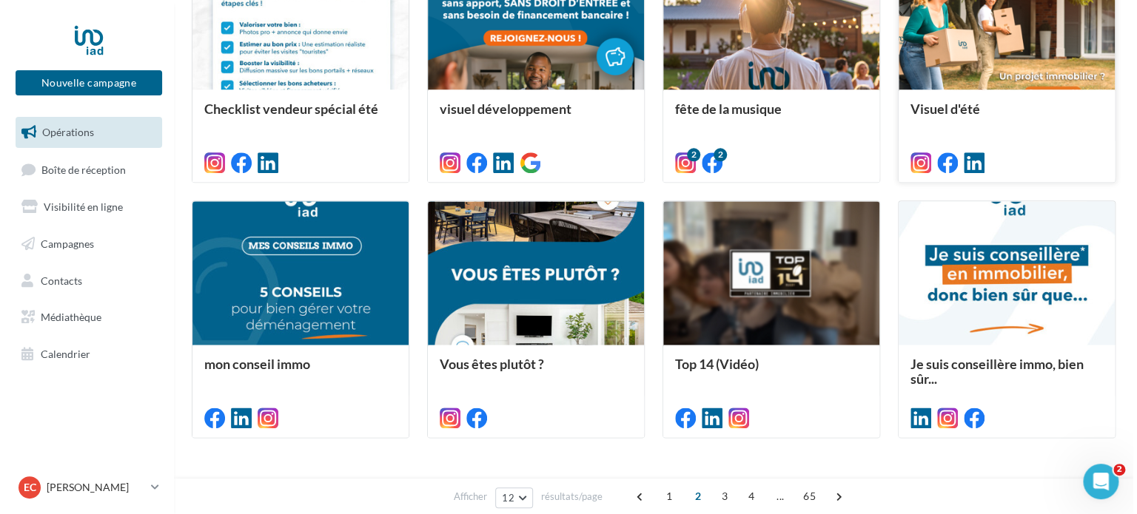
scroll to position [740, 0]
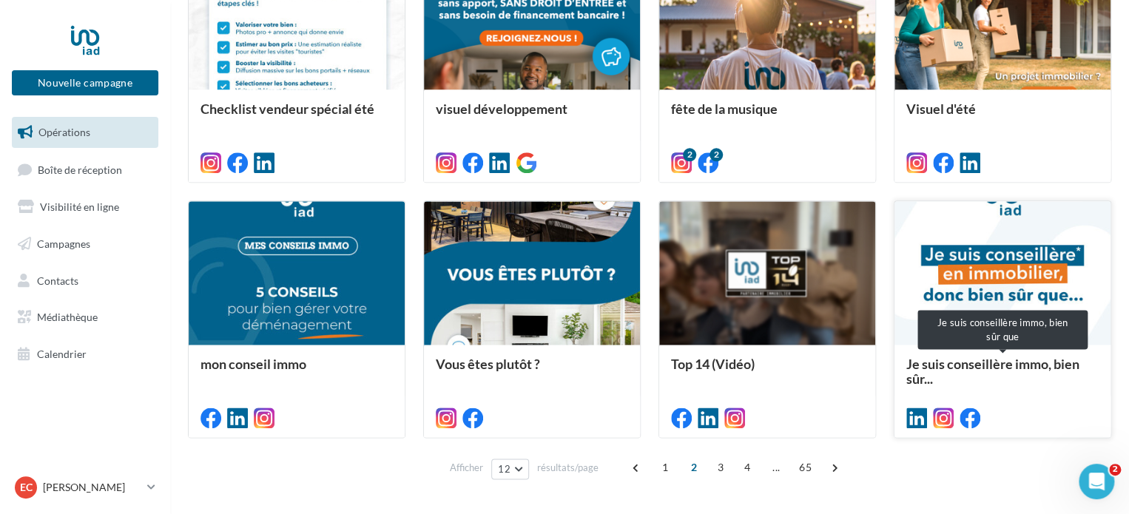
click at [1024, 382] on span "Je suis conseillère immo, bien sûr..." at bounding box center [1002, 372] width 192 height 30
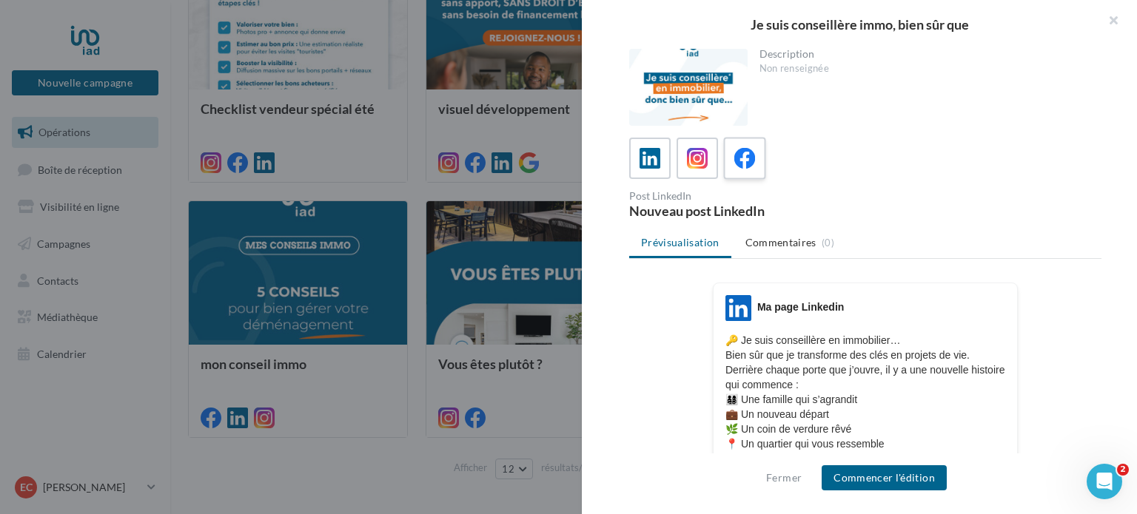
click at [746, 154] on icon at bounding box center [744, 158] width 21 height 21
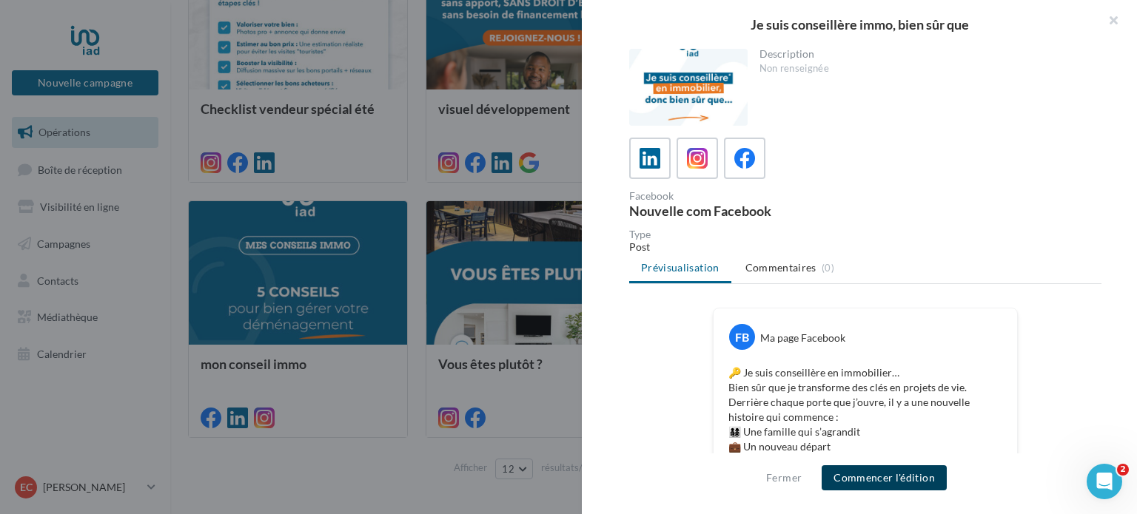
click at [898, 479] on button "Commencer l'édition" at bounding box center [883, 477] width 125 height 25
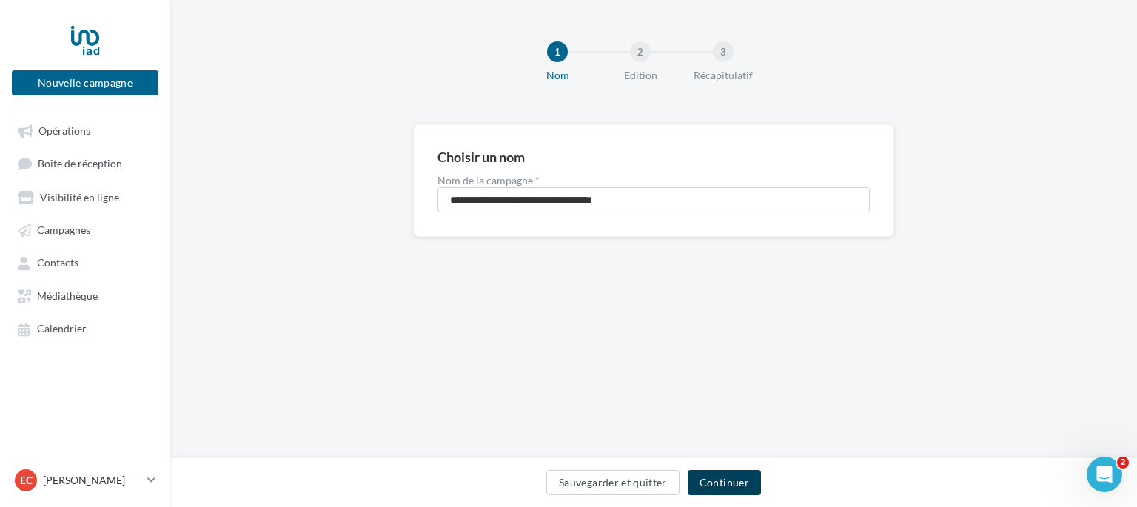
click at [745, 488] on button "Continuer" at bounding box center [723, 482] width 73 height 25
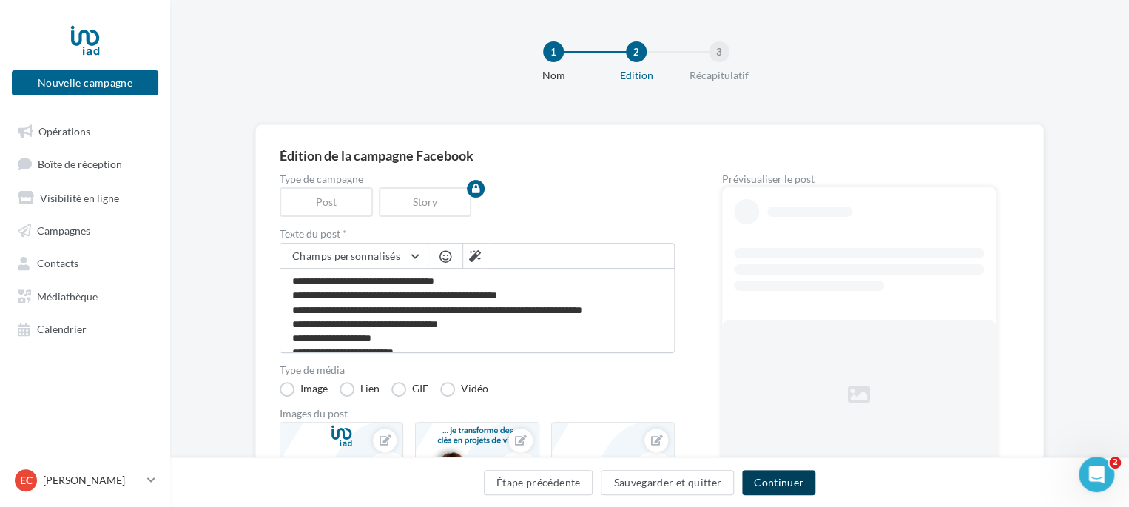
click at [799, 488] on button "Continuer" at bounding box center [778, 482] width 73 height 25
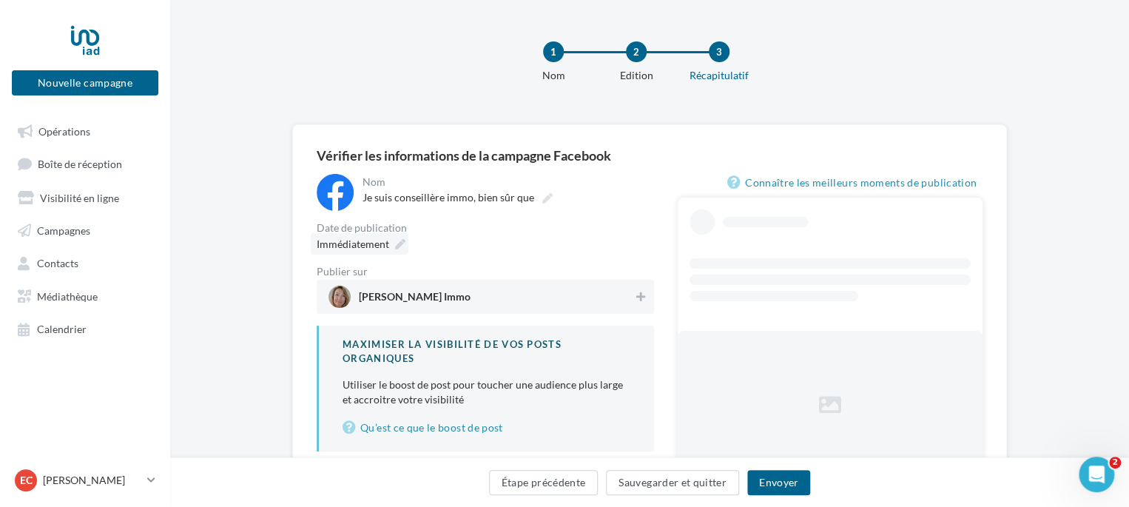
click at [398, 247] on icon at bounding box center [400, 244] width 10 height 10
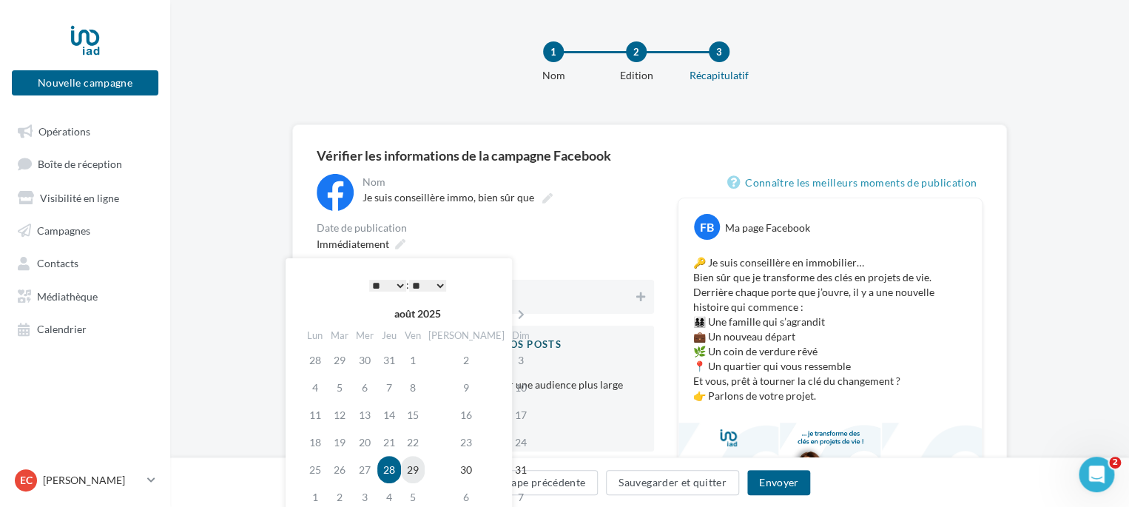
click at [425, 466] on td "29" at bounding box center [413, 469] width 24 height 27
click at [400, 284] on select "* * * * * * * * * * ** ** ** ** ** ** ** ** ** ** ** ** ** **" at bounding box center [387, 286] width 37 height 12
click at [510, 227] on div "Date de publication" at bounding box center [485, 228] width 337 height 10
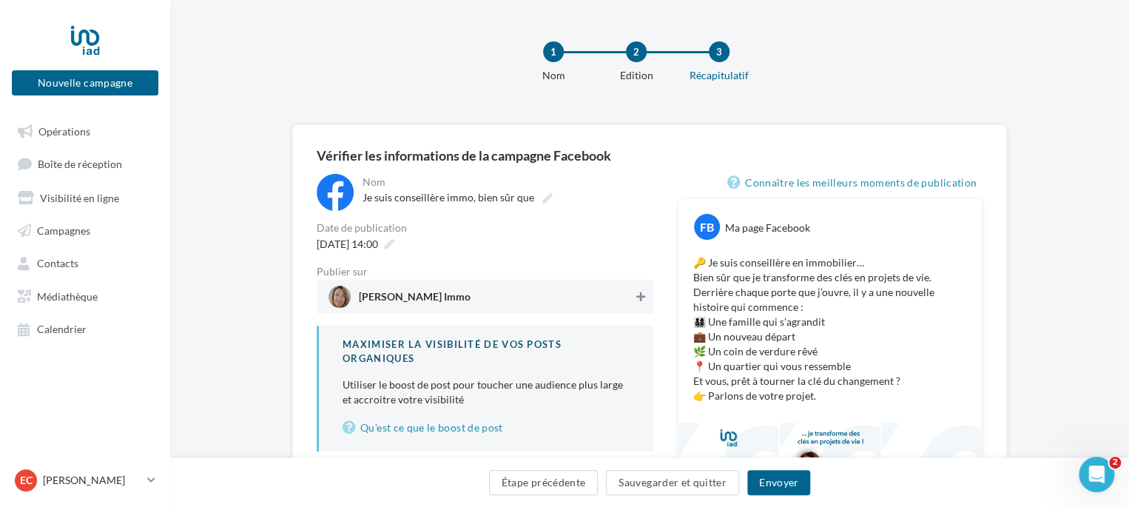
click at [647, 297] on button at bounding box center [640, 297] width 15 height 18
click at [772, 482] on button "Envoyer" at bounding box center [778, 482] width 63 height 25
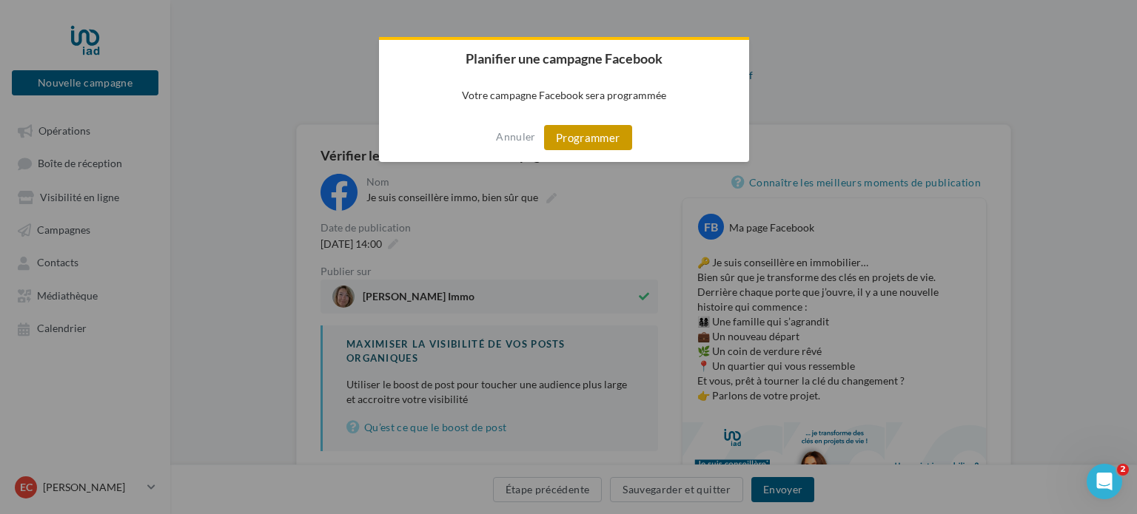
click at [589, 138] on button "Programmer" at bounding box center [588, 137] width 88 height 25
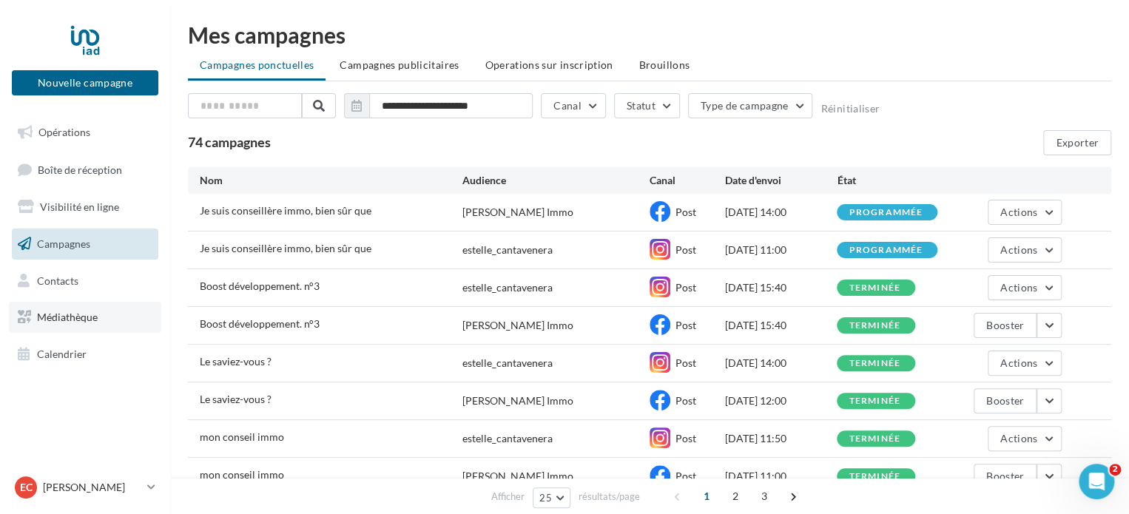
click at [84, 316] on span "Médiathèque" at bounding box center [67, 317] width 61 height 13
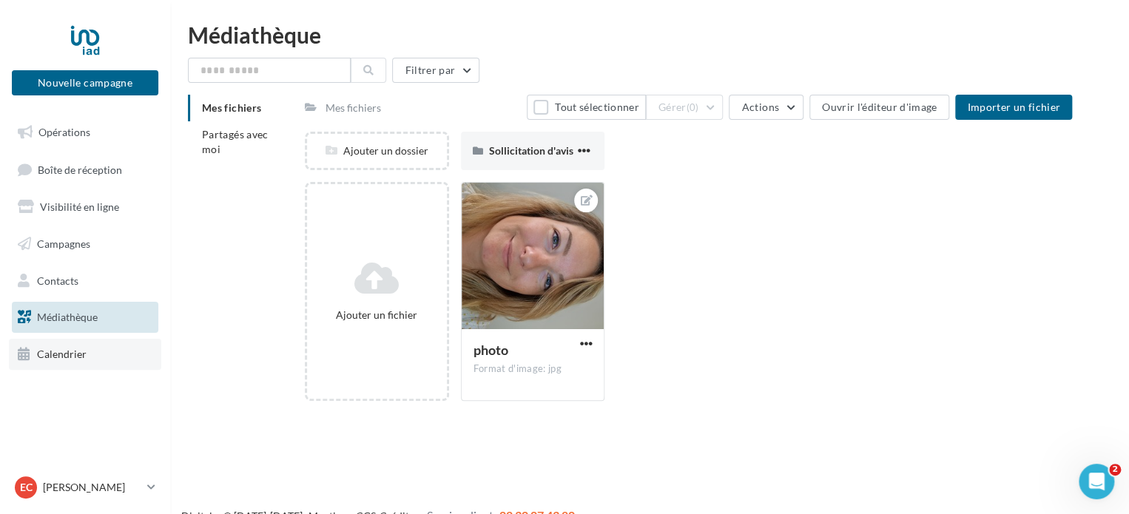
click at [52, 351] on span "Calendrier" at bounding box center [62, 354] width 50 height 13
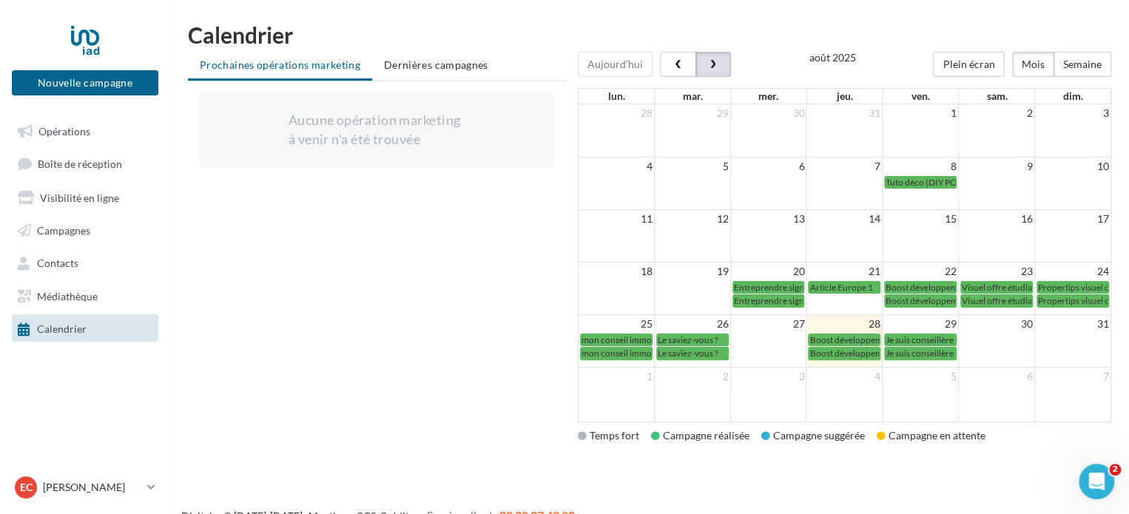
click at [707, 58] on button "button" at bounding box center [714, 64] width 36 height 25
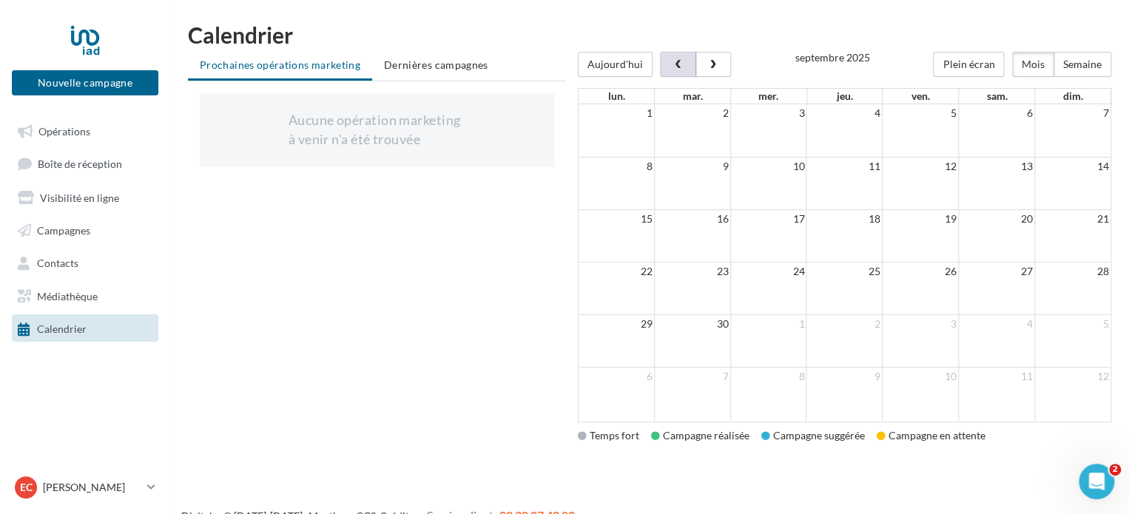
click at [663, 60] on button "button" at bounding box center [678, 64] width 36 height 25
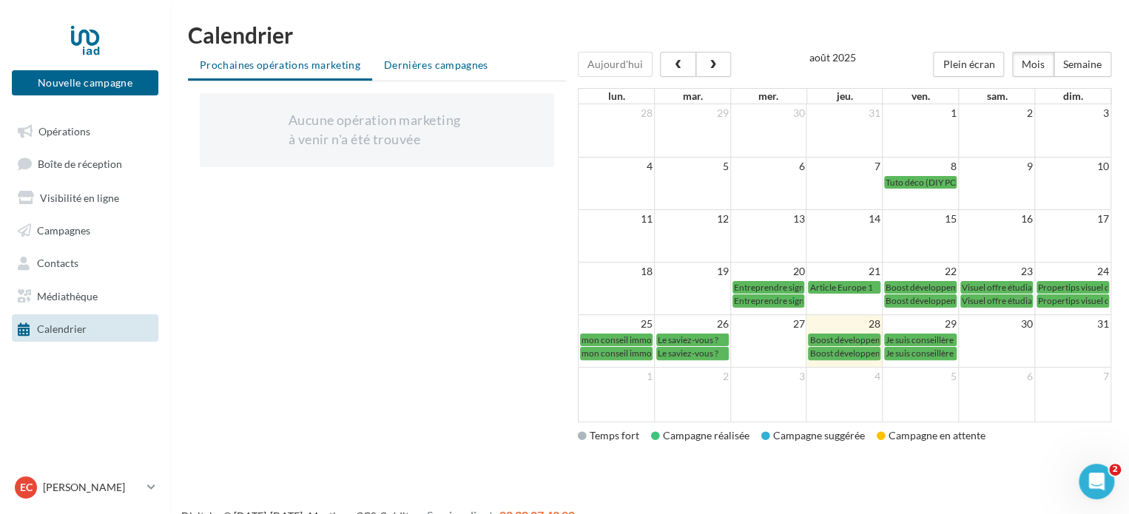
click at [406, 69] on span "Dernières campagnes" at bounding box center [436, 64] width 104 height 13
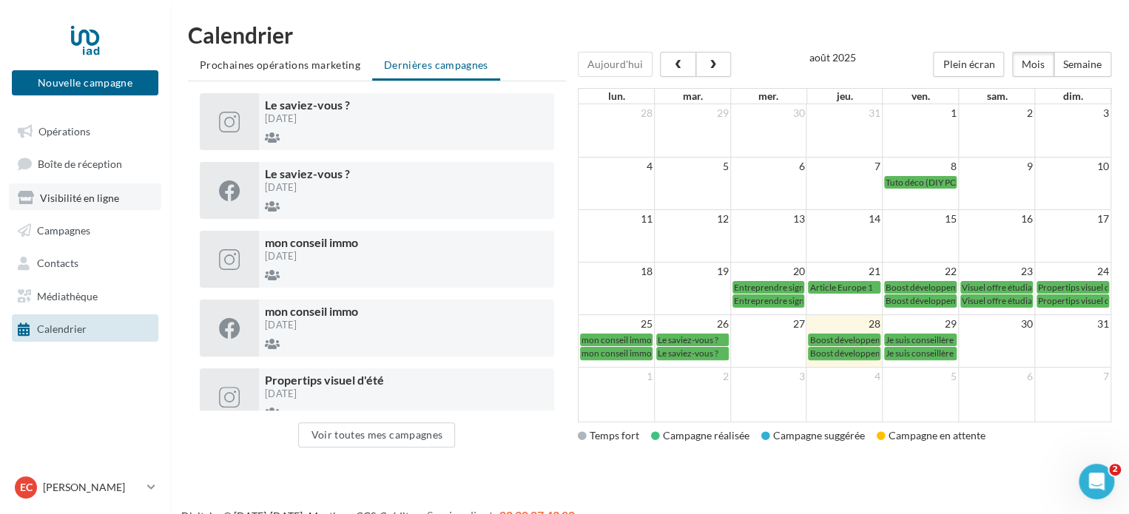
click at [83, 198] on span "Visibilité en ligne" at bounding box center [79, 197] width 79 height 13
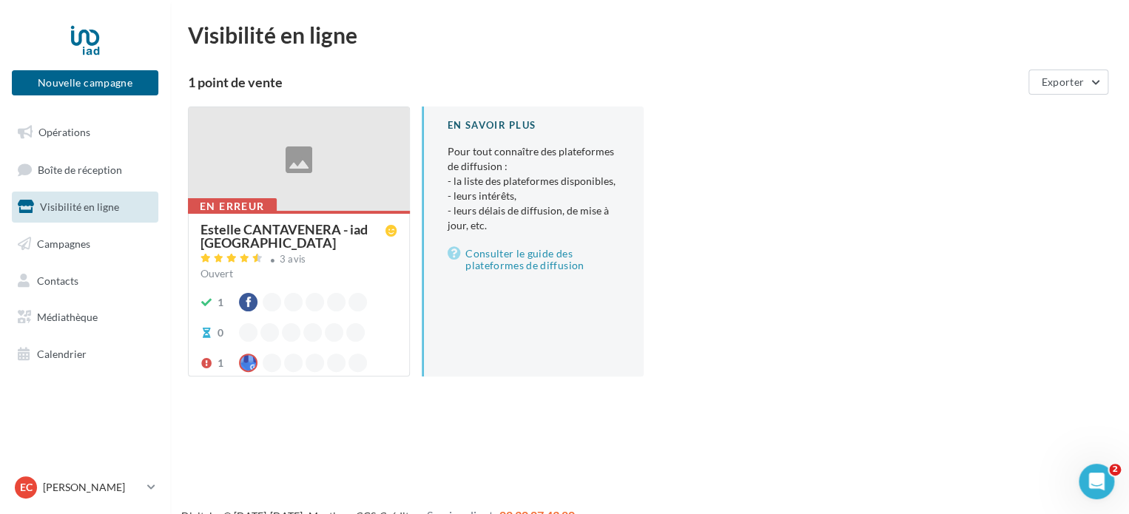
click at [233, 200] on div "En erreur" at bounding box center [232, 206] width 89 height 16
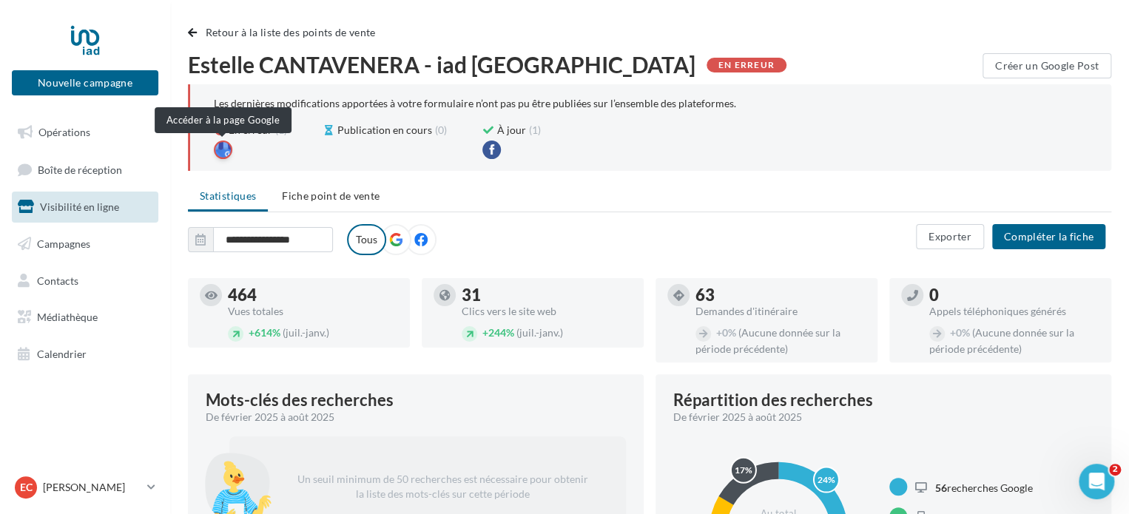
click at [216, 156] on div at bounding box center [223, 150] width 18 height 18
